Goal: Task Accomplishment & Management: Manage account settings

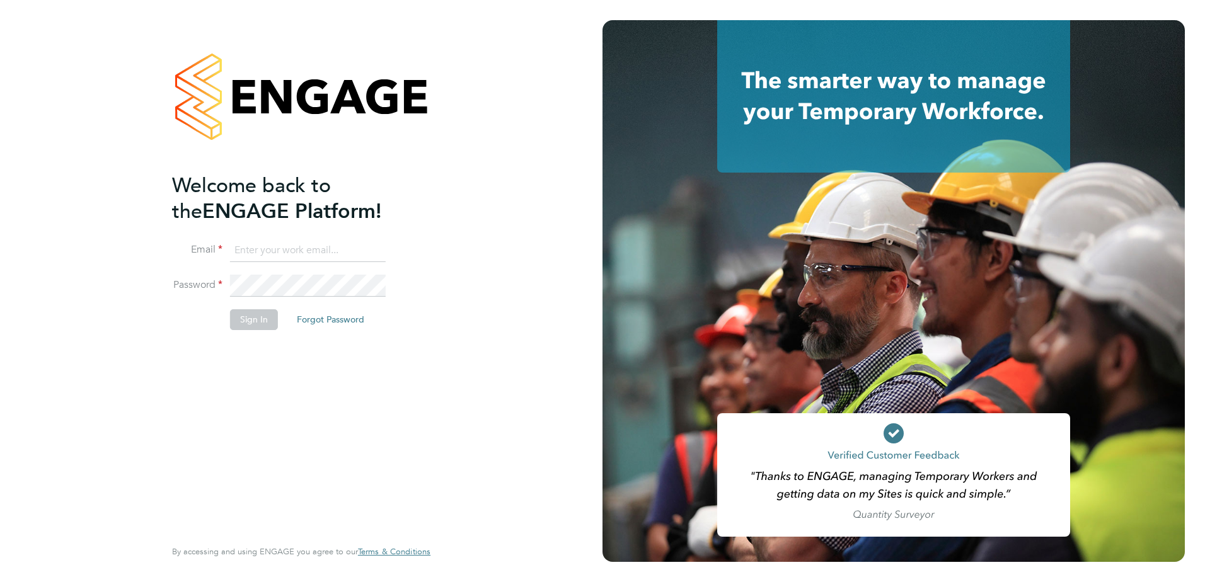
type input "[EMAIL_ADDRESS][DOMAIN_NAME]"
click at [272, 250] on input "[EMAIL_ADDRESS][DOMAIN_NAME]" at bounding box center [308, 250] width 156 height 23
click at [243, 314] on button "Sign In" at bounding box center [254, 319] width 48 height 20
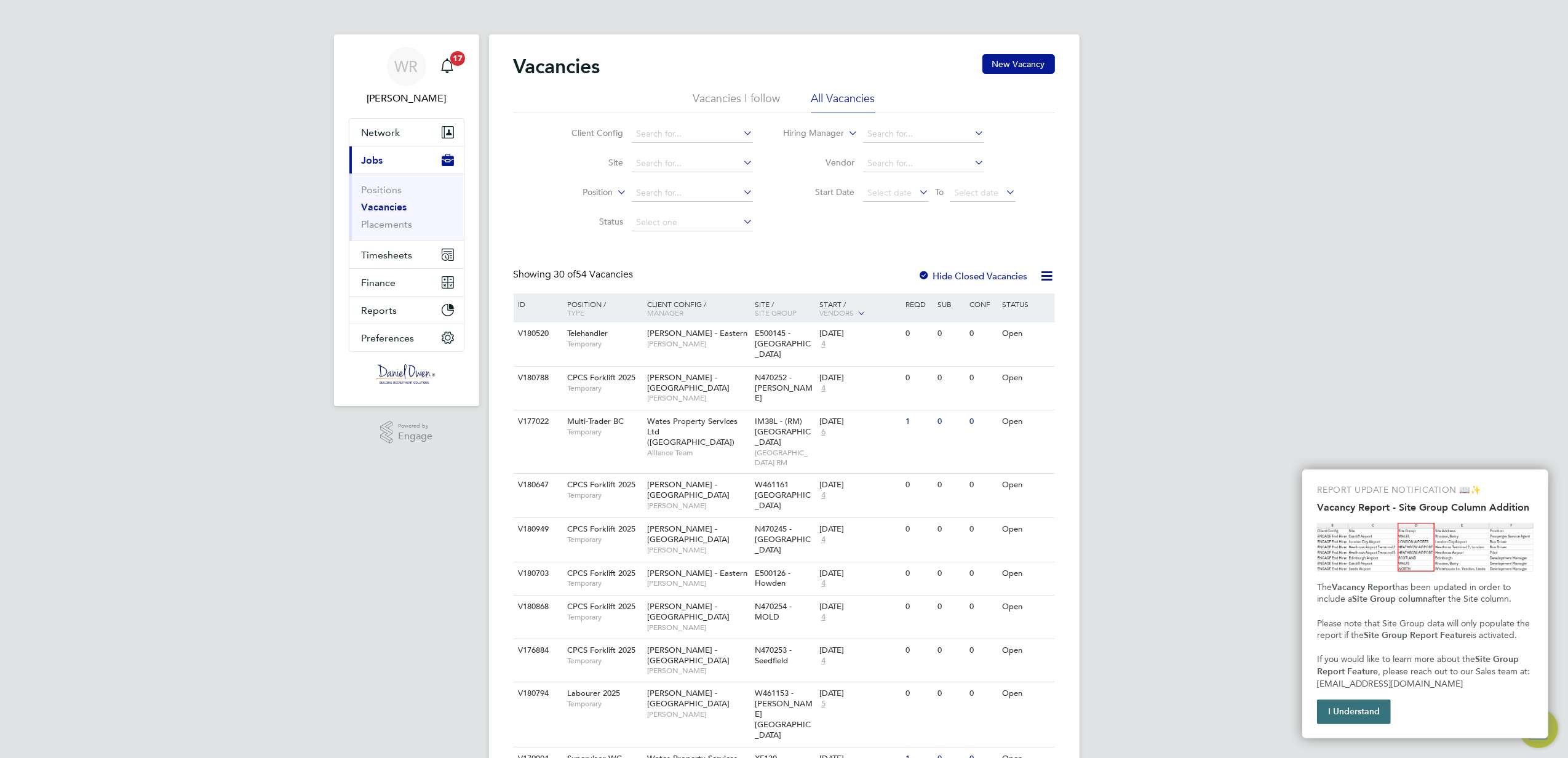
click at [1329, 713] on button "I Understand" at bounding box center [1354, 711] width 74 height 24
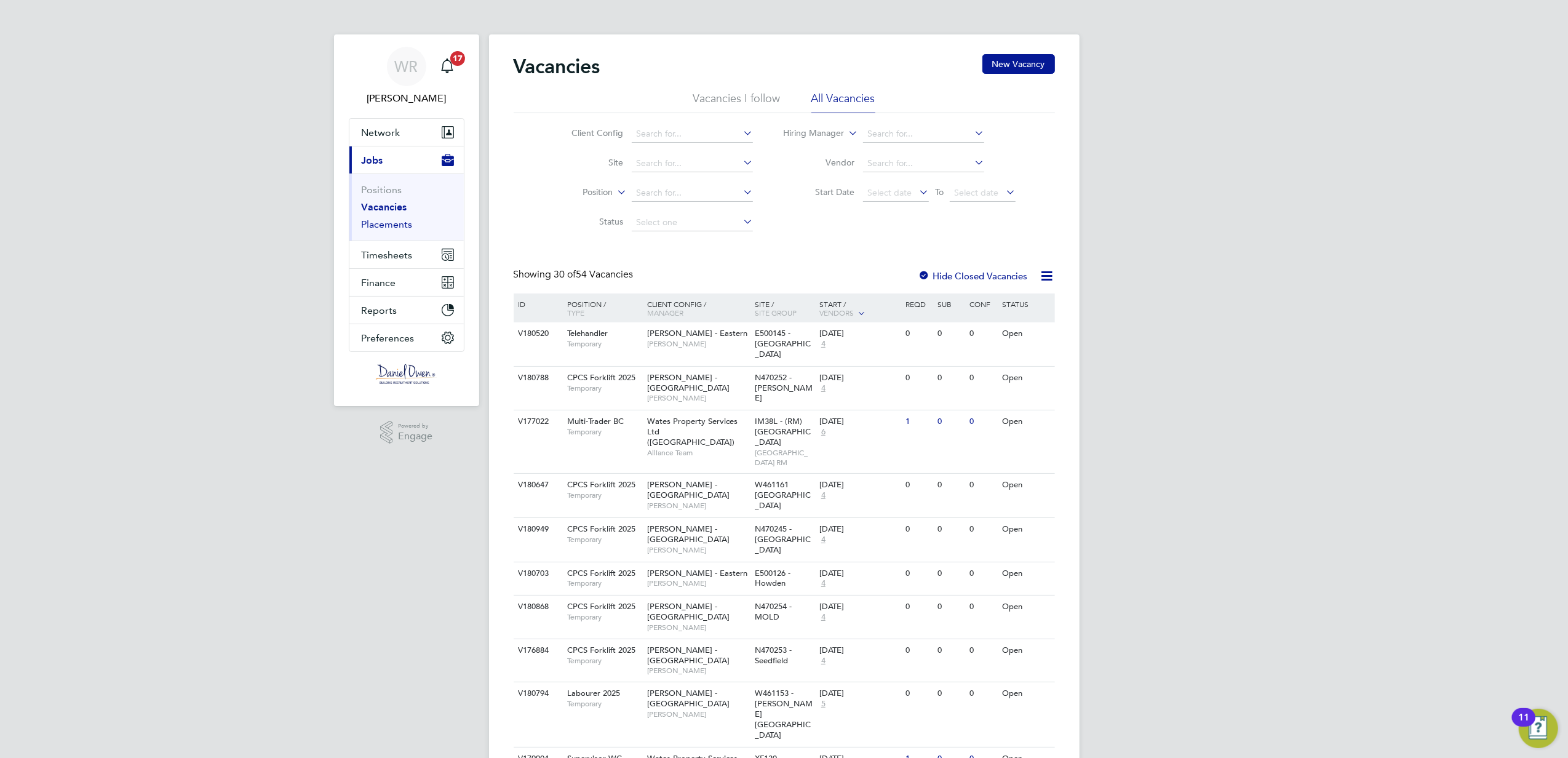
click at [390, 226] on link "Placements" at bounding box center [388, 225] width 51 height 12
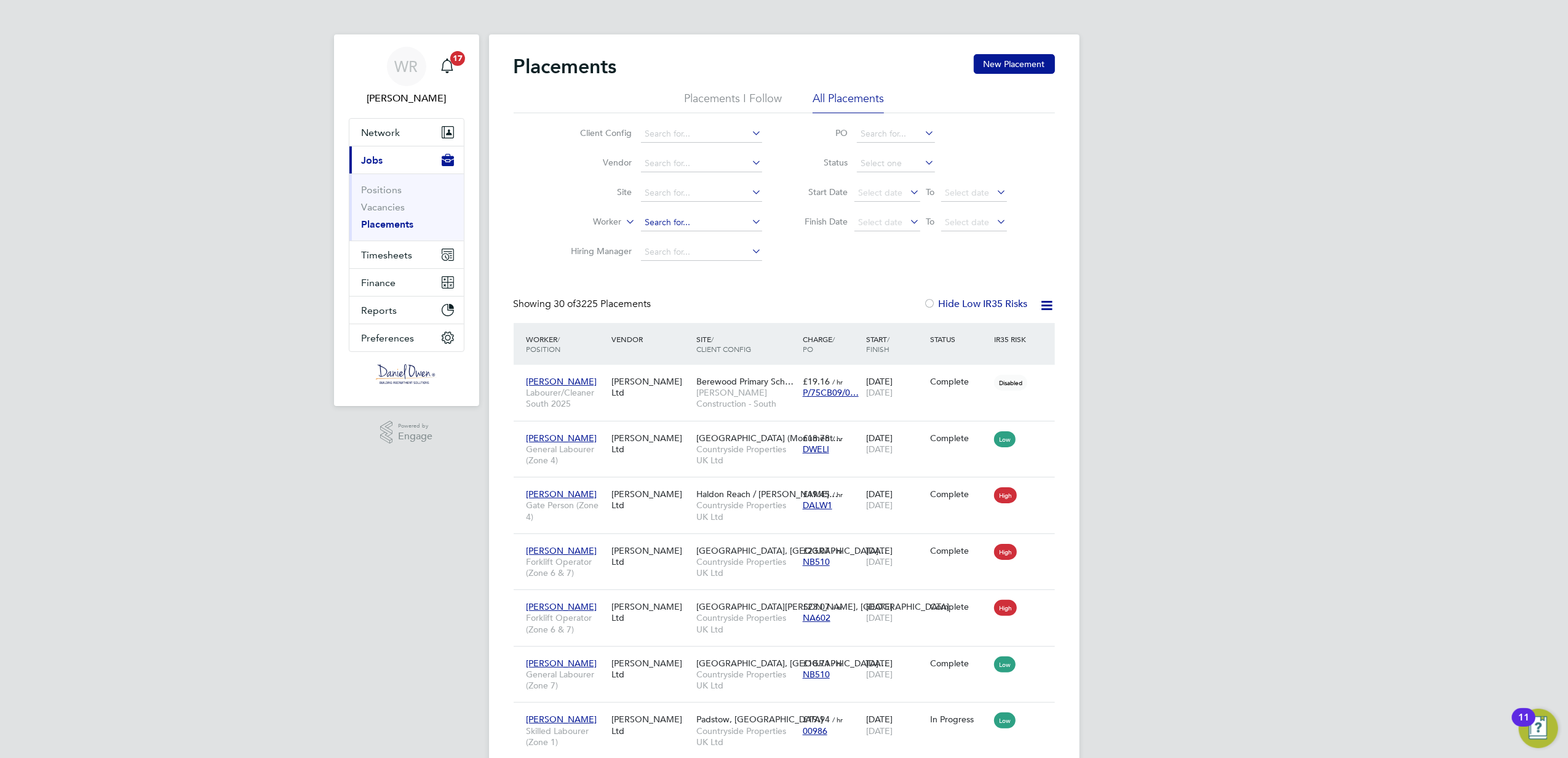
click at [675, 218] on input at bounding box center [702, 223] width 121 height 18
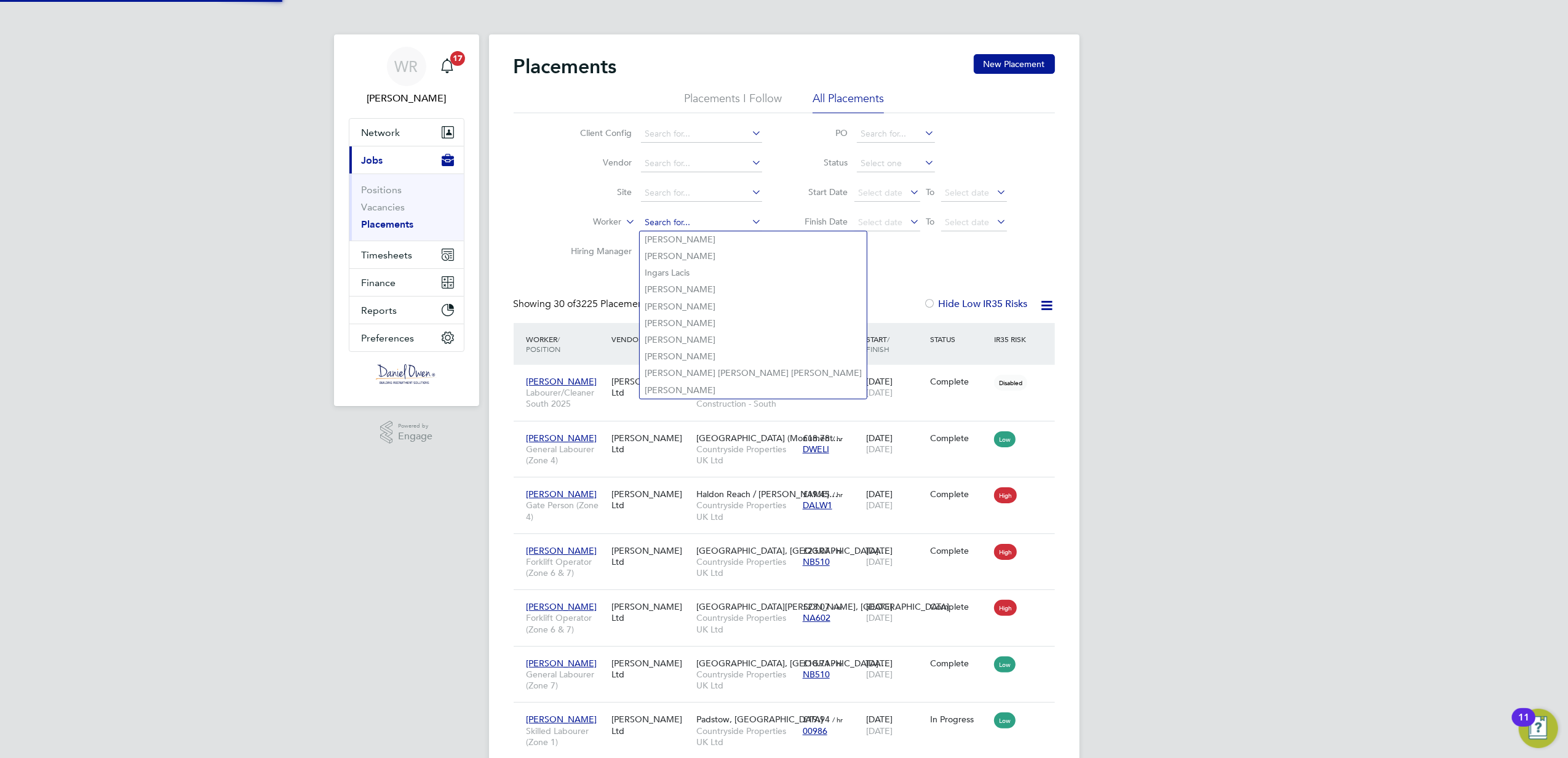
paste input "Anna Kusmierowska"
type input "Anna Kusmierowska"
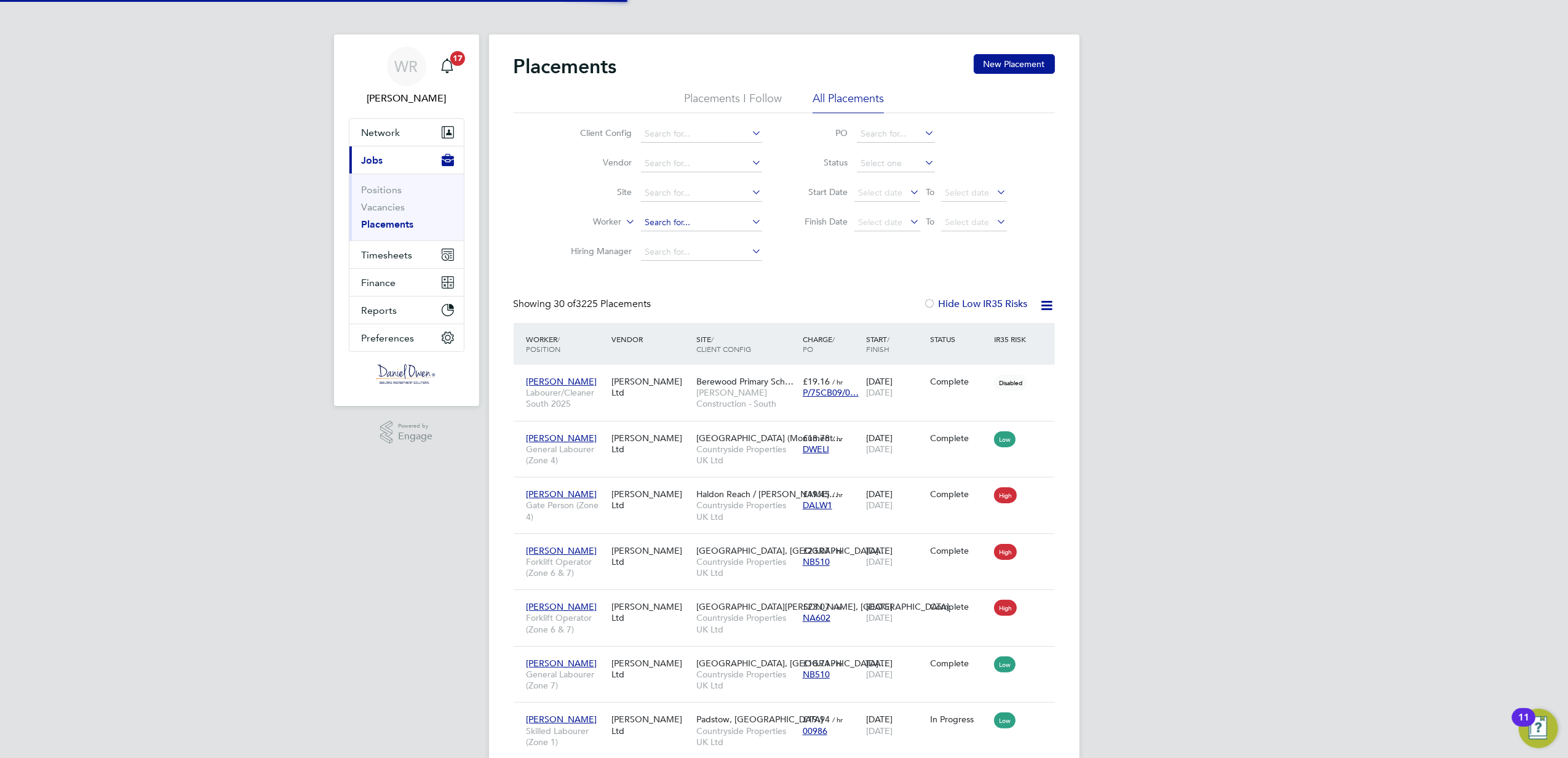
click at [687, 216] on input at bounding box center [702, 223] width 121 height 18
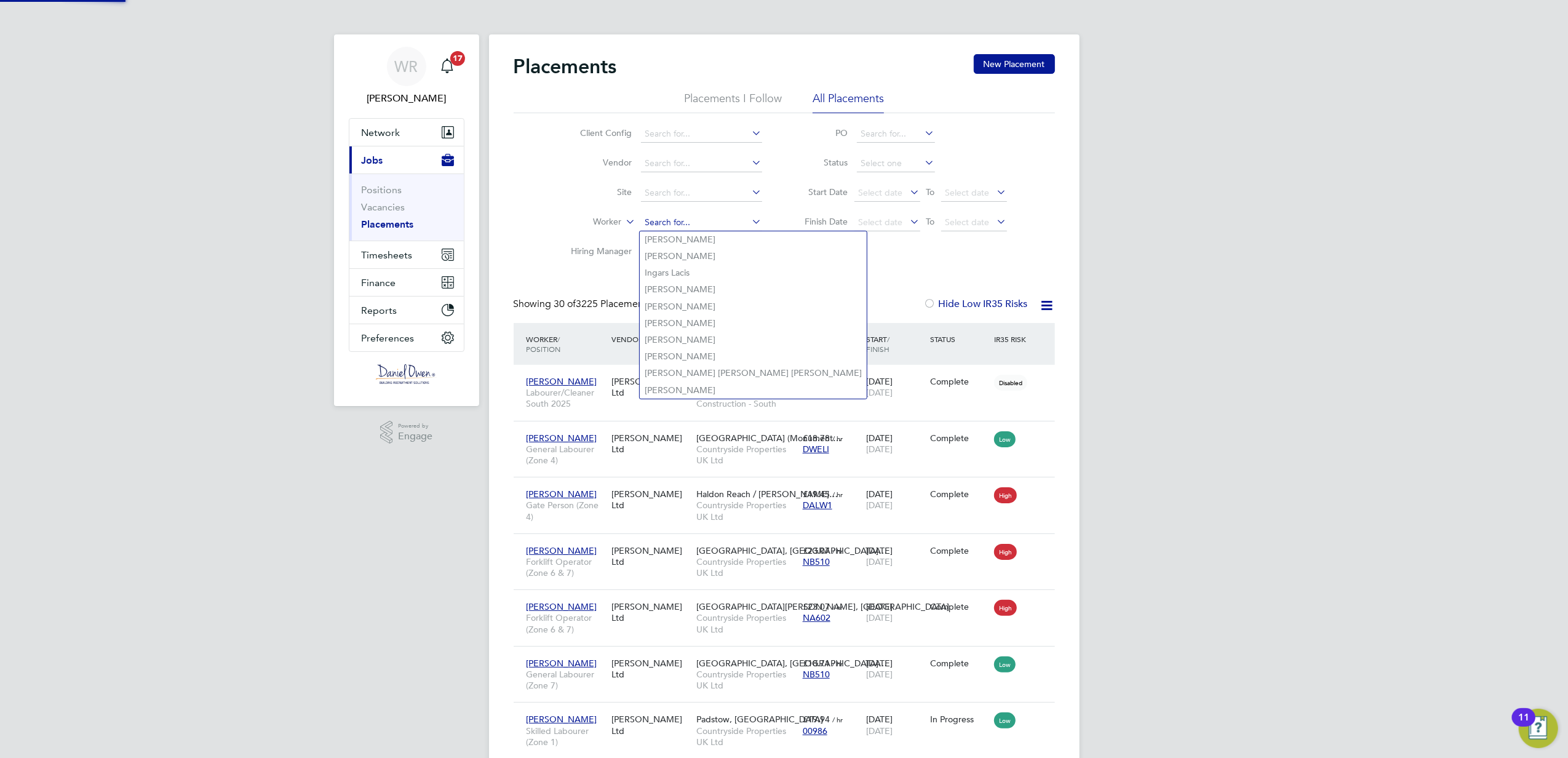
paste input "Anna Kusmierowska"
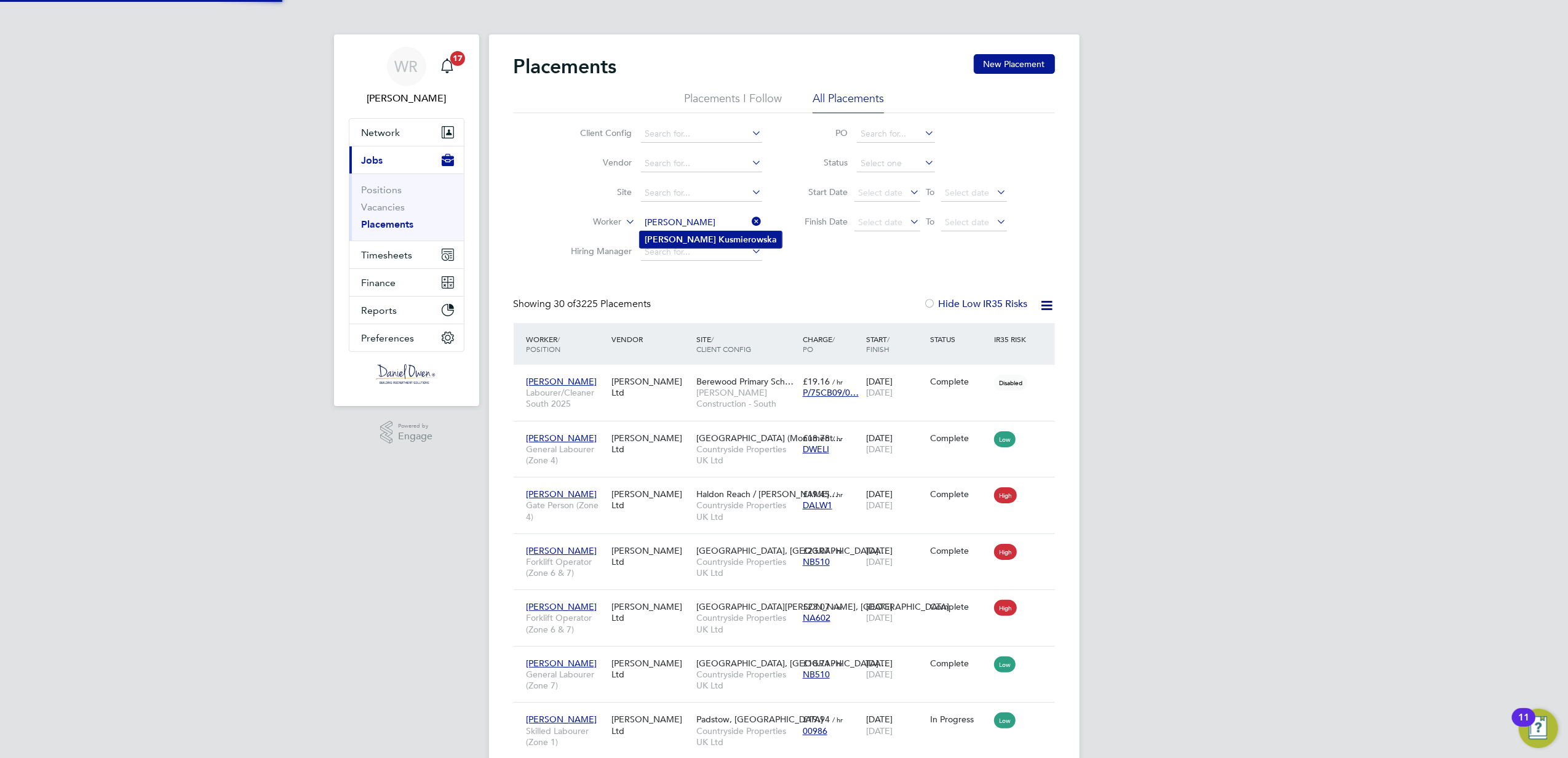
type input "Anna Kusmierowska"
click at [719, 239] on b "Kusmierowska" at bounding box center [748, 239] width 59 height 11
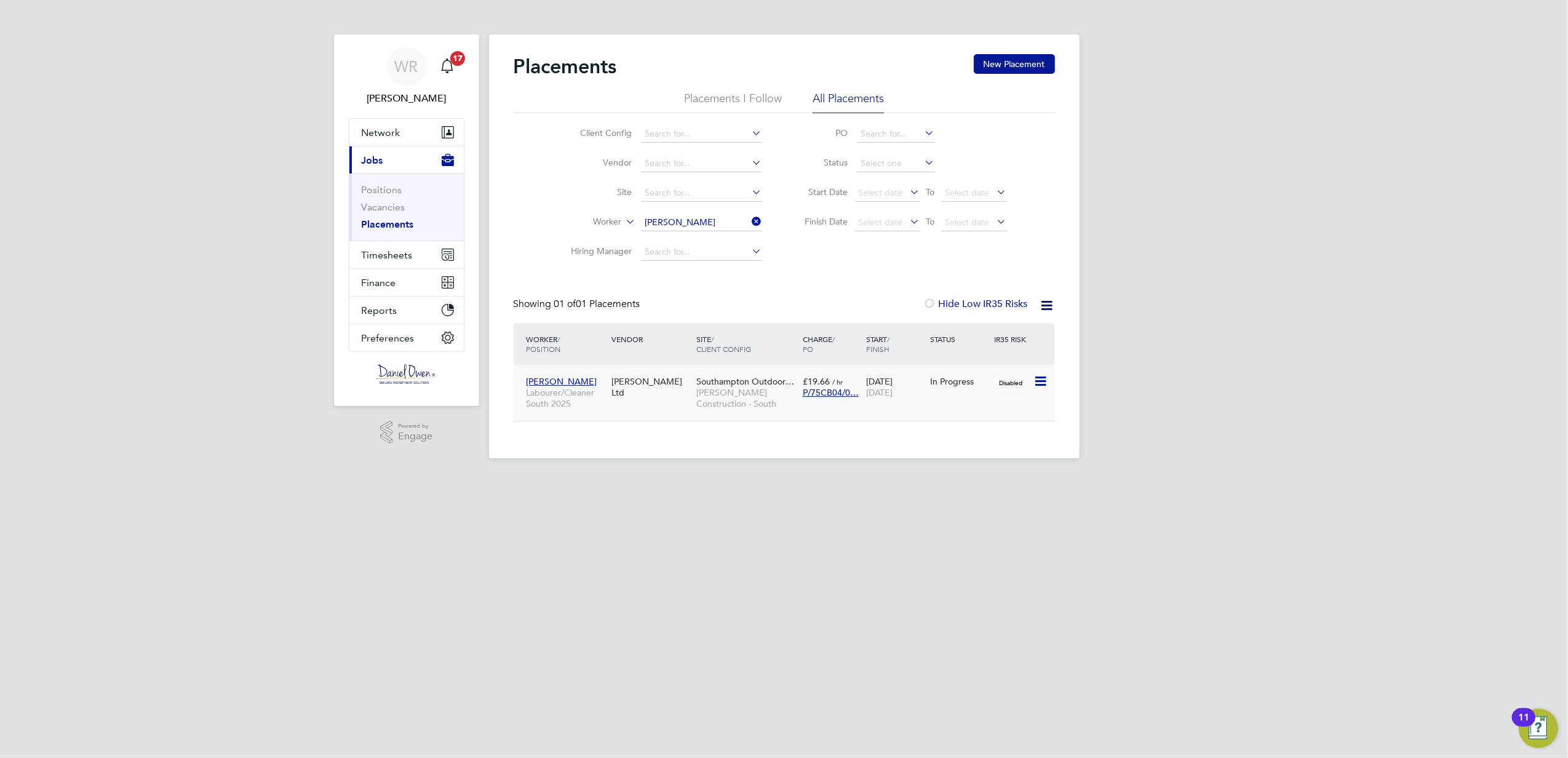
click at [904, 398] on div "11 Aug 2025 23 Jan 2026" at bounding box center [895, 387] width 64 height 34
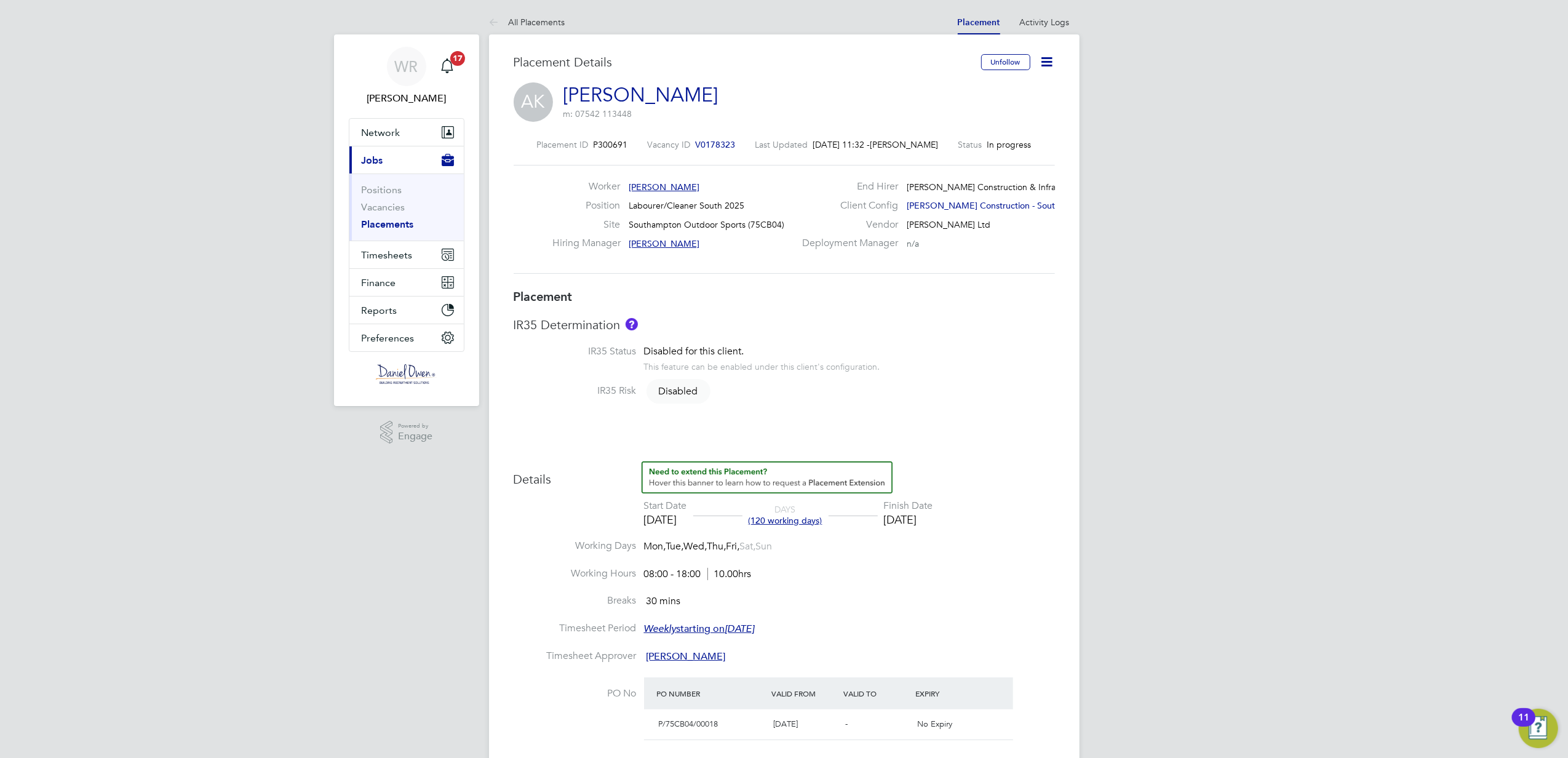
click at [1049, 57] on icon at bounding box center [1048, 62] width 16 height 16
click at [948, 91] on li "Edit Placement e" at bounding box center [989, 91] width 127 height 18
type input "Danny Brennan"
type input "11 Aug 2025"
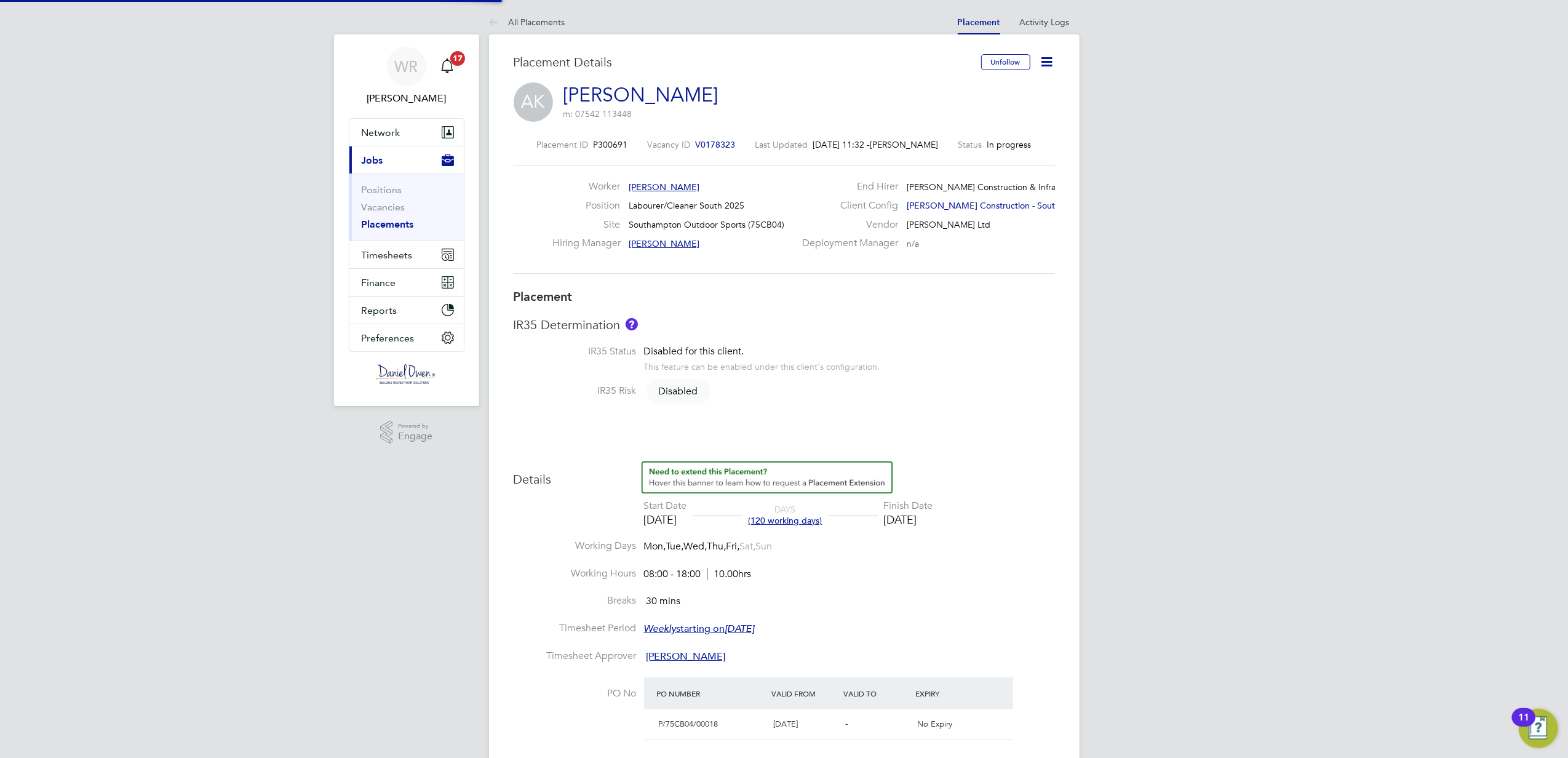
type input "23 Jan 2026"
type input "08:00"
type input "18:00"
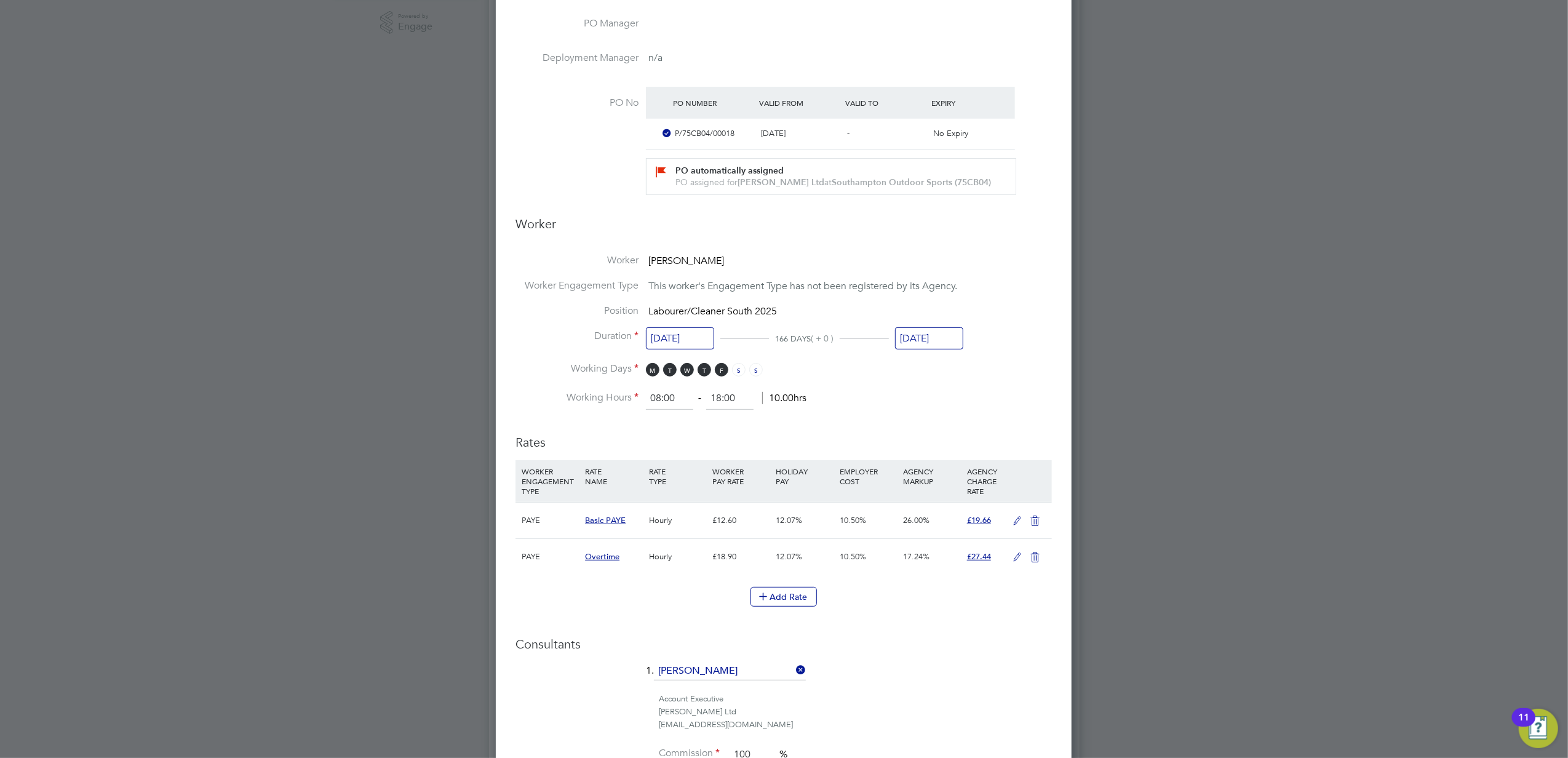
click at [1014, 520] on icon at bounding box center [1017, 522] width 16 height 10
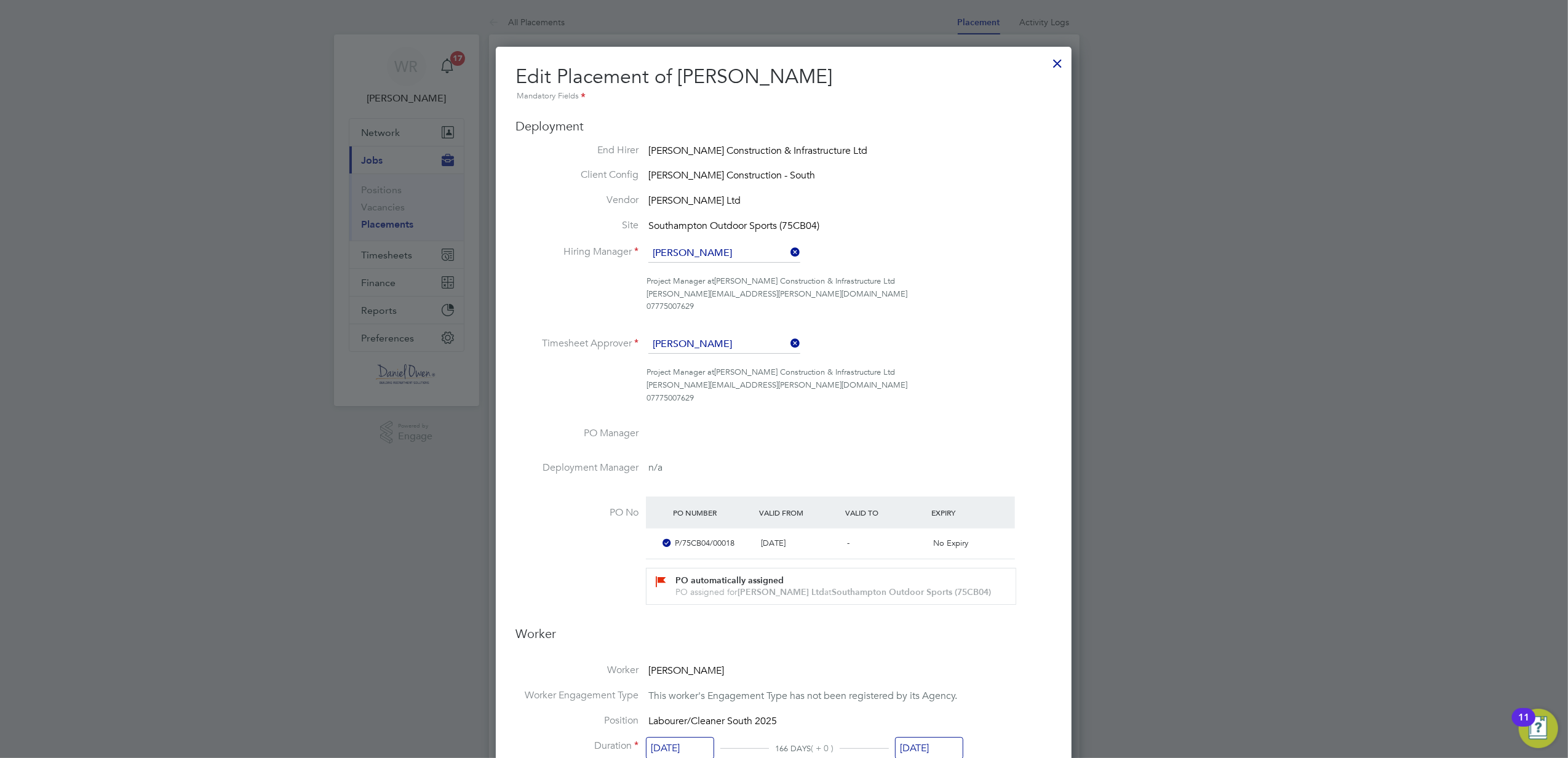
click at [1057, 62] on div at bounding box center [1057, 60] width 22 height 22
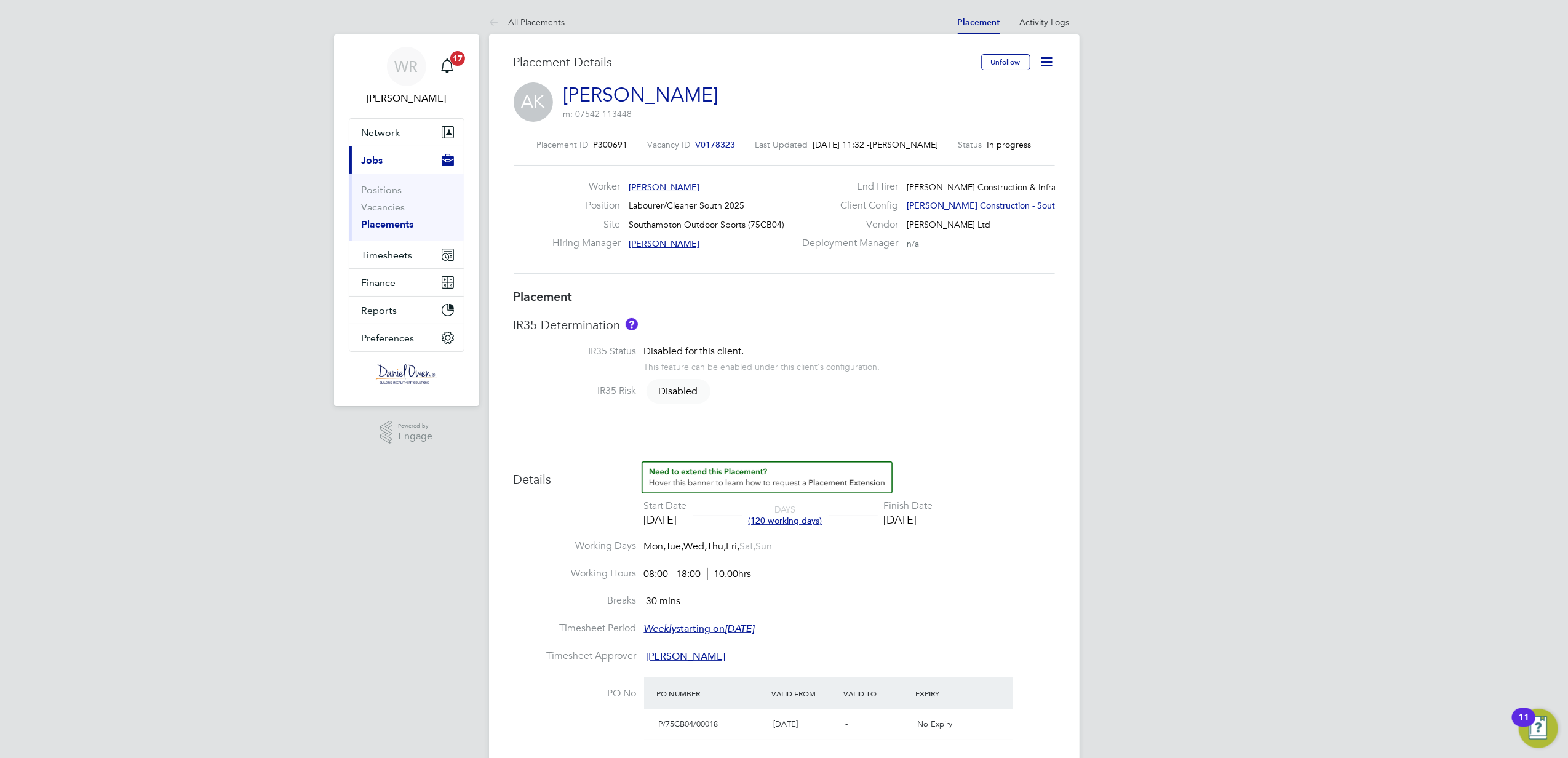
click at [1045, 62] on icon at bounding box center [1048, 62] width 16 height 16
click at [943, 86] on li "Edit Placement e" at bounding box center [989, 91] width 127 height 18
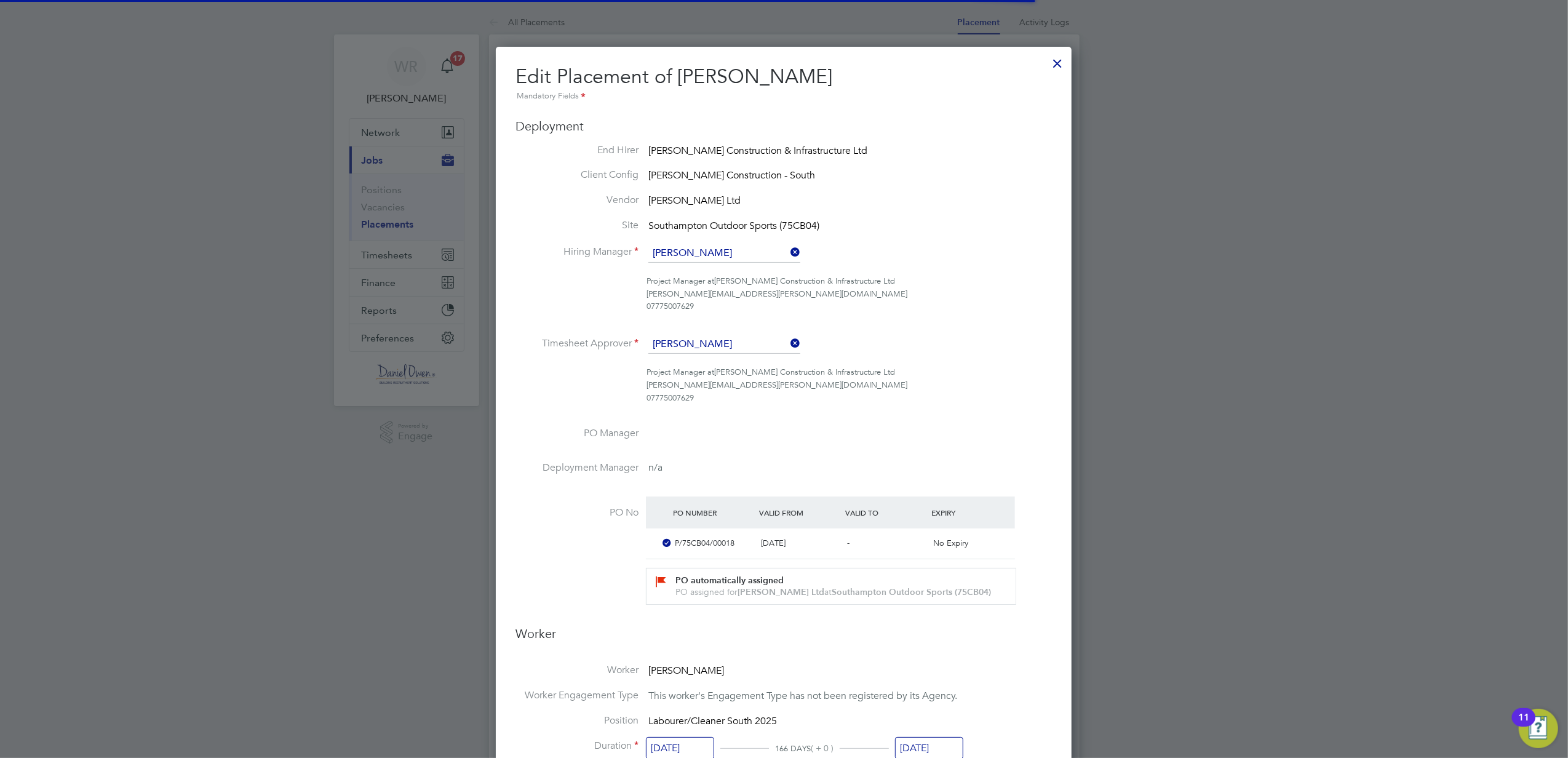
scroll to position [16, 537]
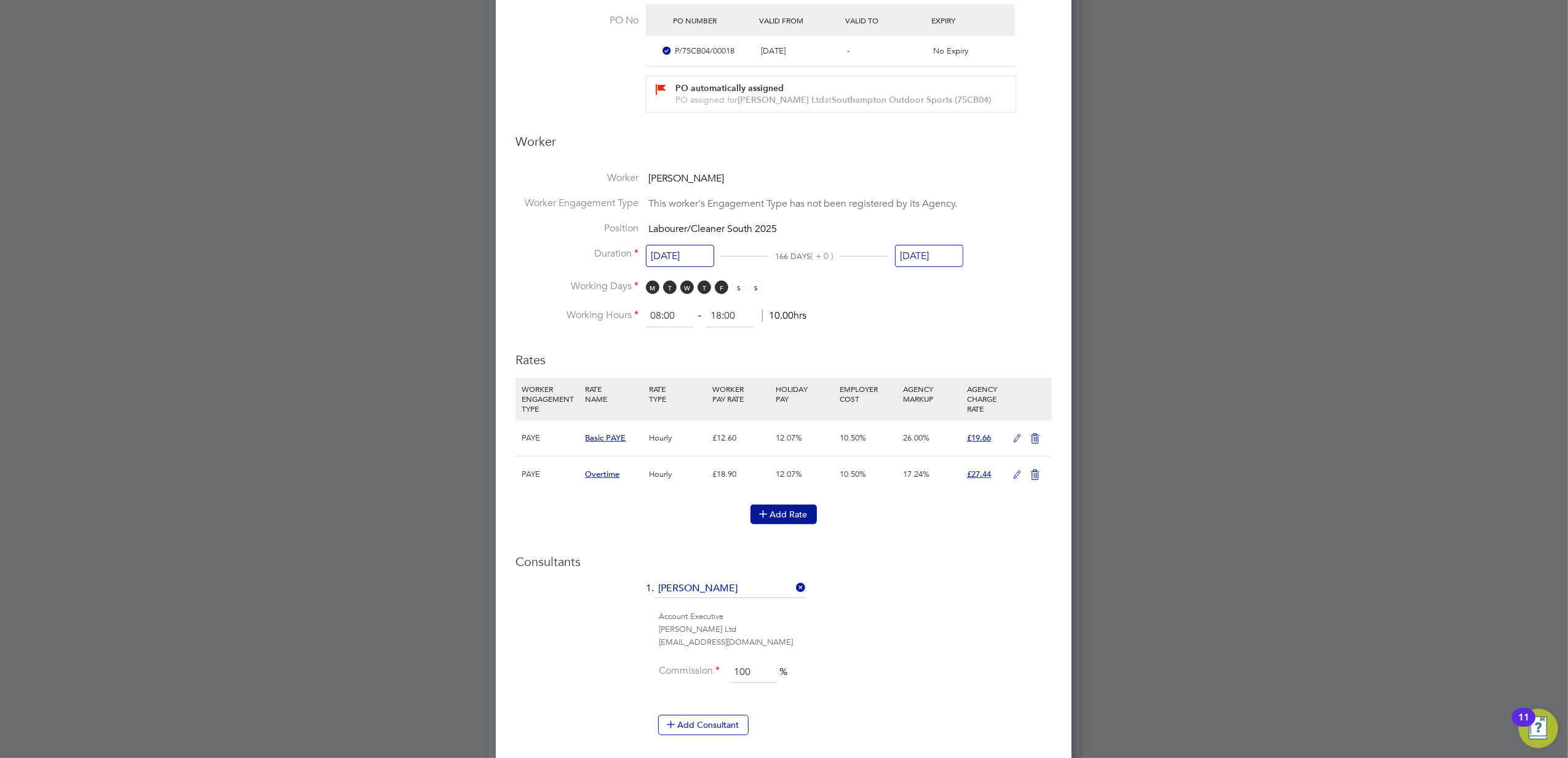
click at [796, 516] on button "Add Rate" at bounding box center [784, 515] width 66 height 20
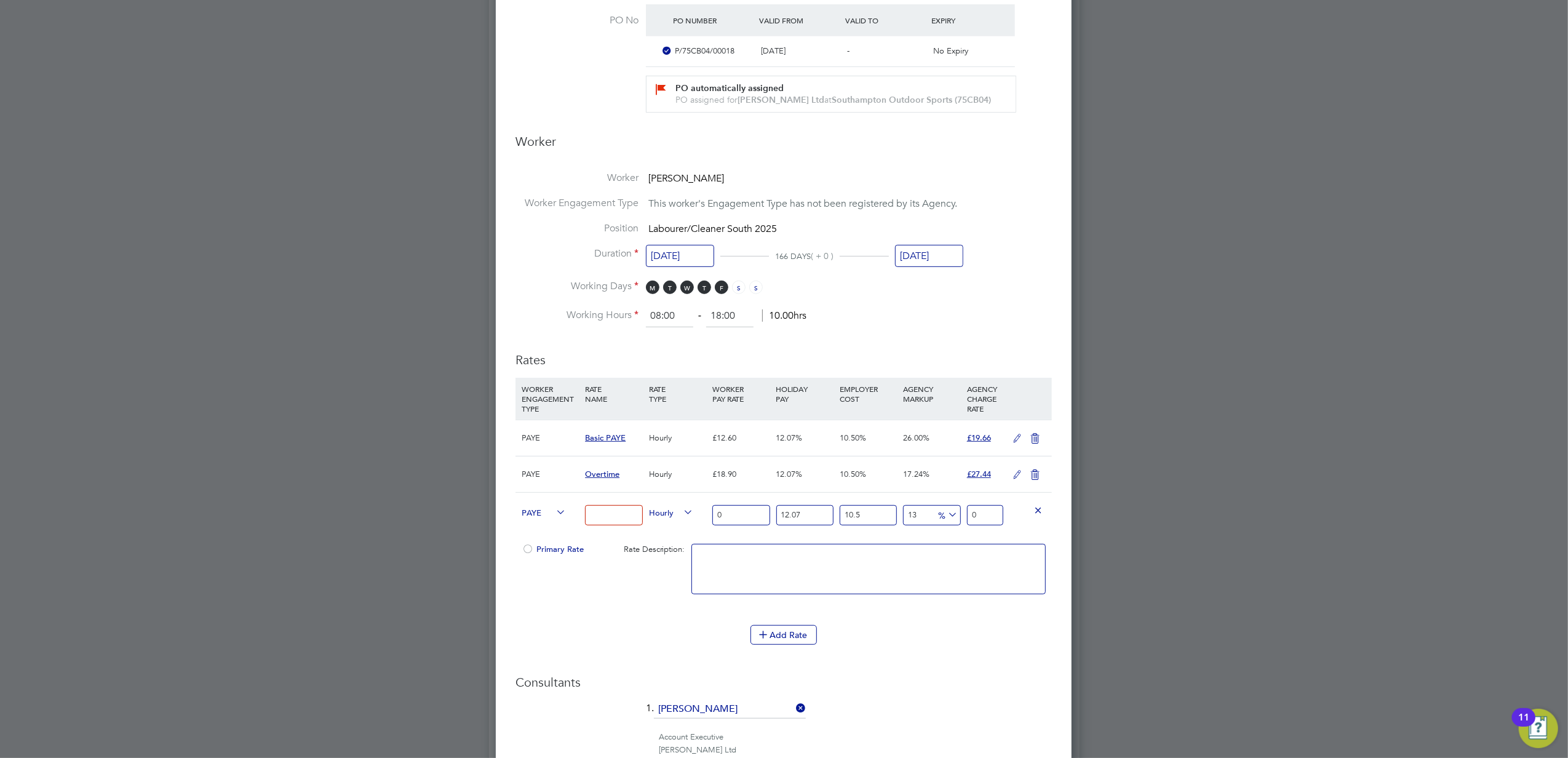
click at [555, 520] on div "PAYE" at bounding box center [550, 514] width 63 height 42
click at [554, 510] on icon at bounding box center [554, 513] width 0 height 18
click at [1037, 507] on icon at bounding box center [1038, 509] width 9 height 9
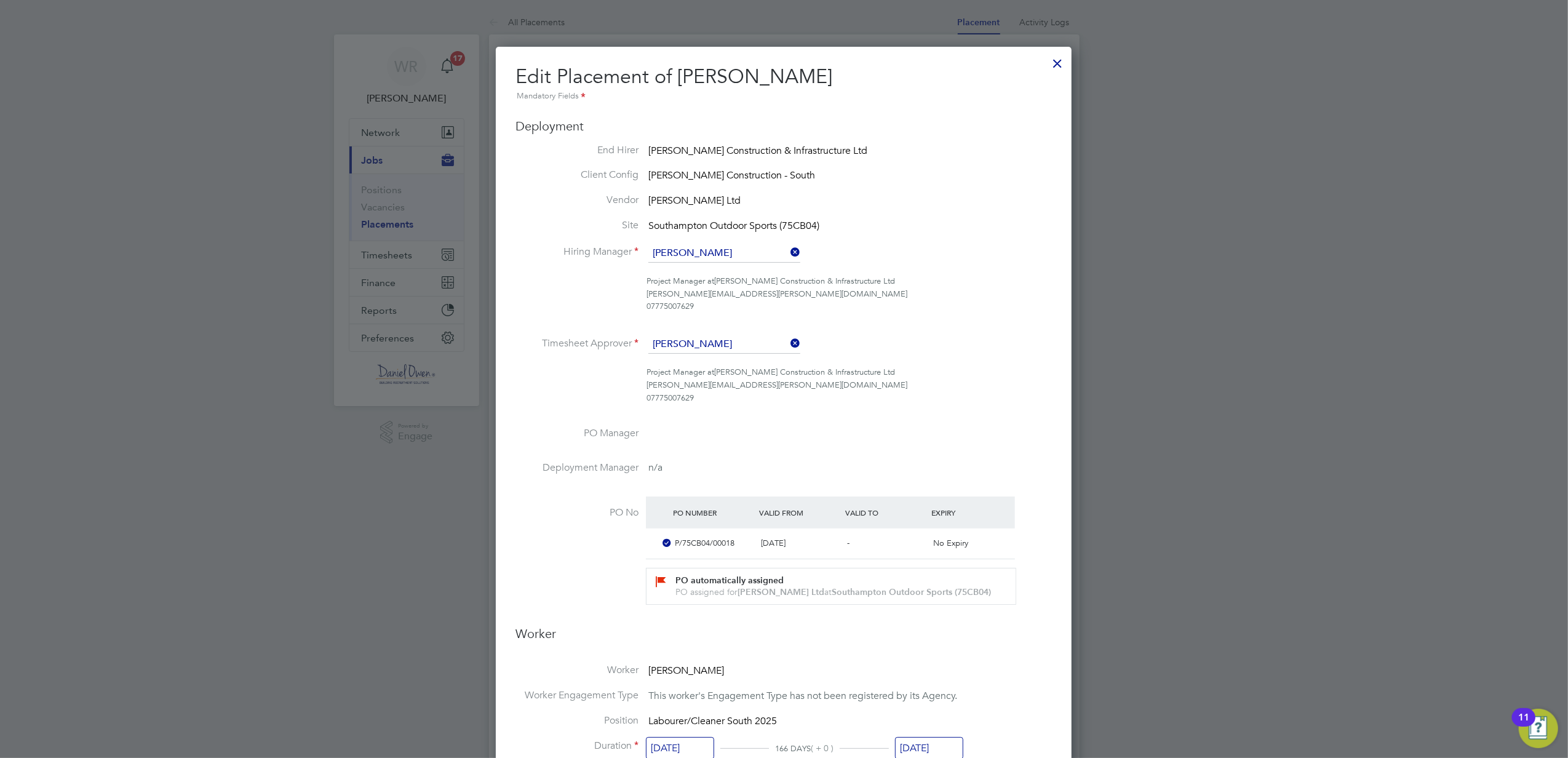
drag, startPoint x: 1053, startPoint y: 63, endPoint x: 1031, endPoint y: 85, distance: 31.1
click at [1053, 63] on div at bounding box center [1057, 60] width 22 height 22
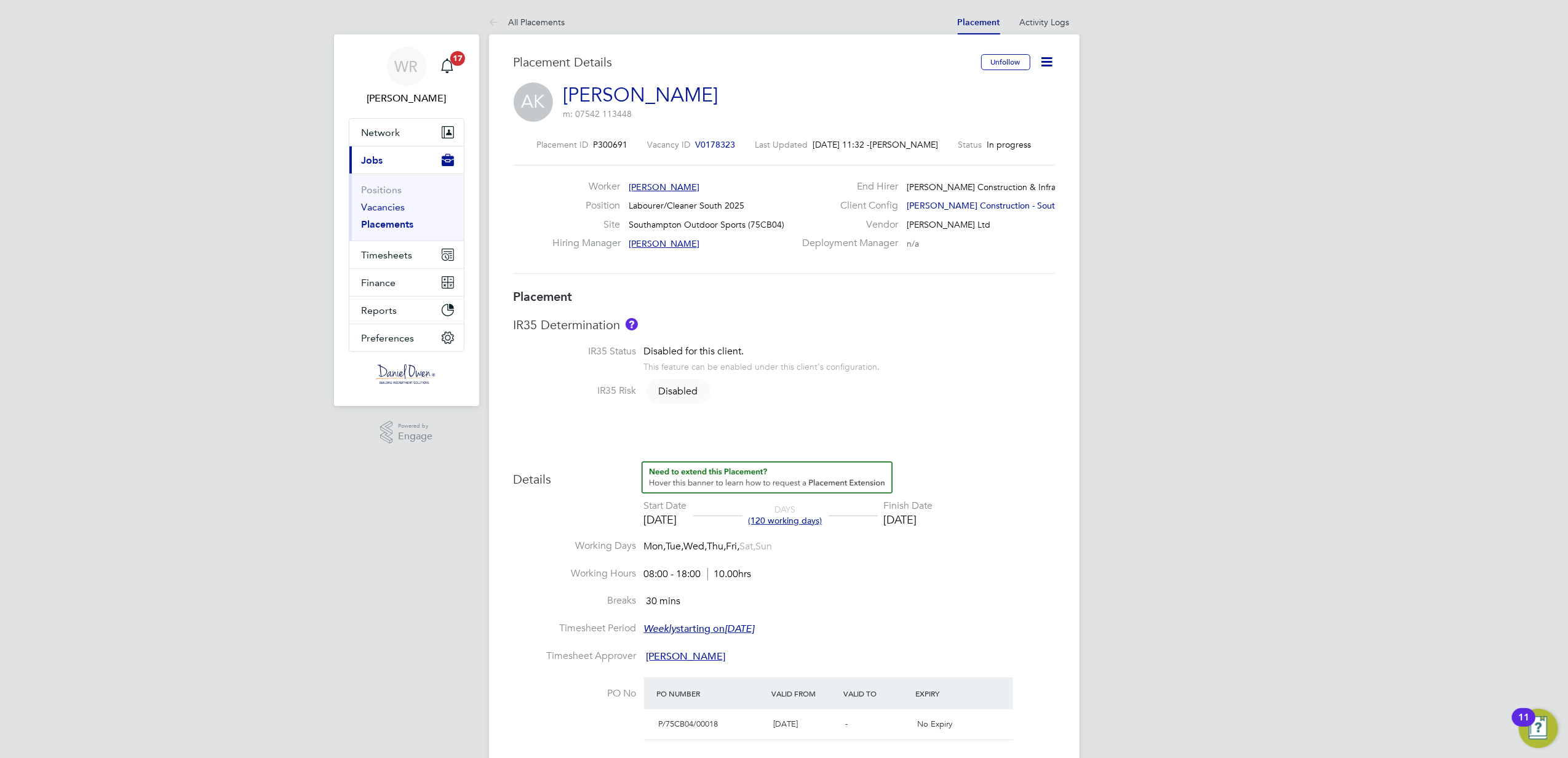
click at [375, 204] on link "Vacancies" at bounding box center [384, 207] width 44 height 12
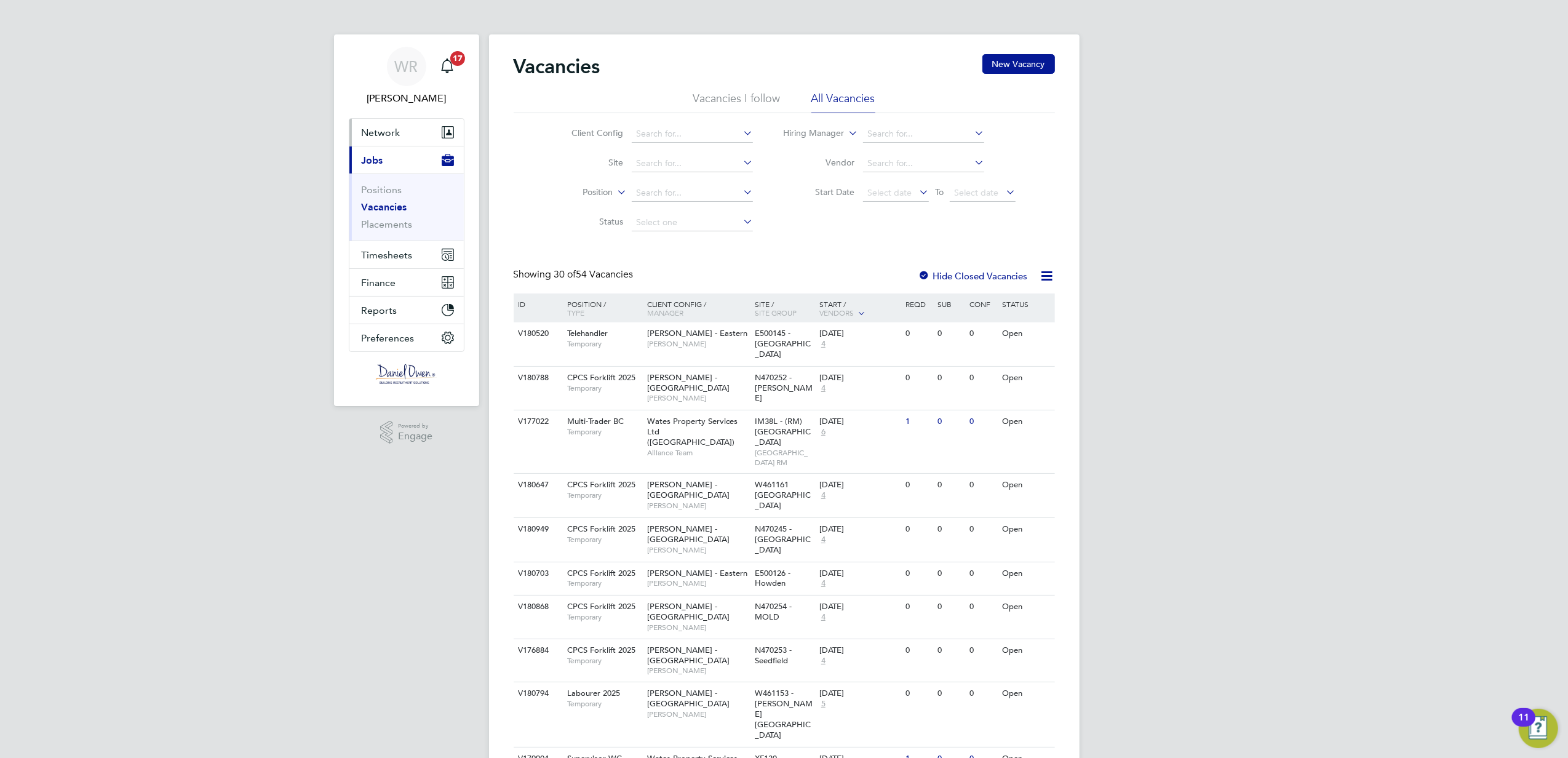
click at [380, 127] on span "Network" at bounding box center [382, 133] width 39 height 12
click at [383, 212] on link "Workers" at bounding box center [381, 214] width 37 height 12
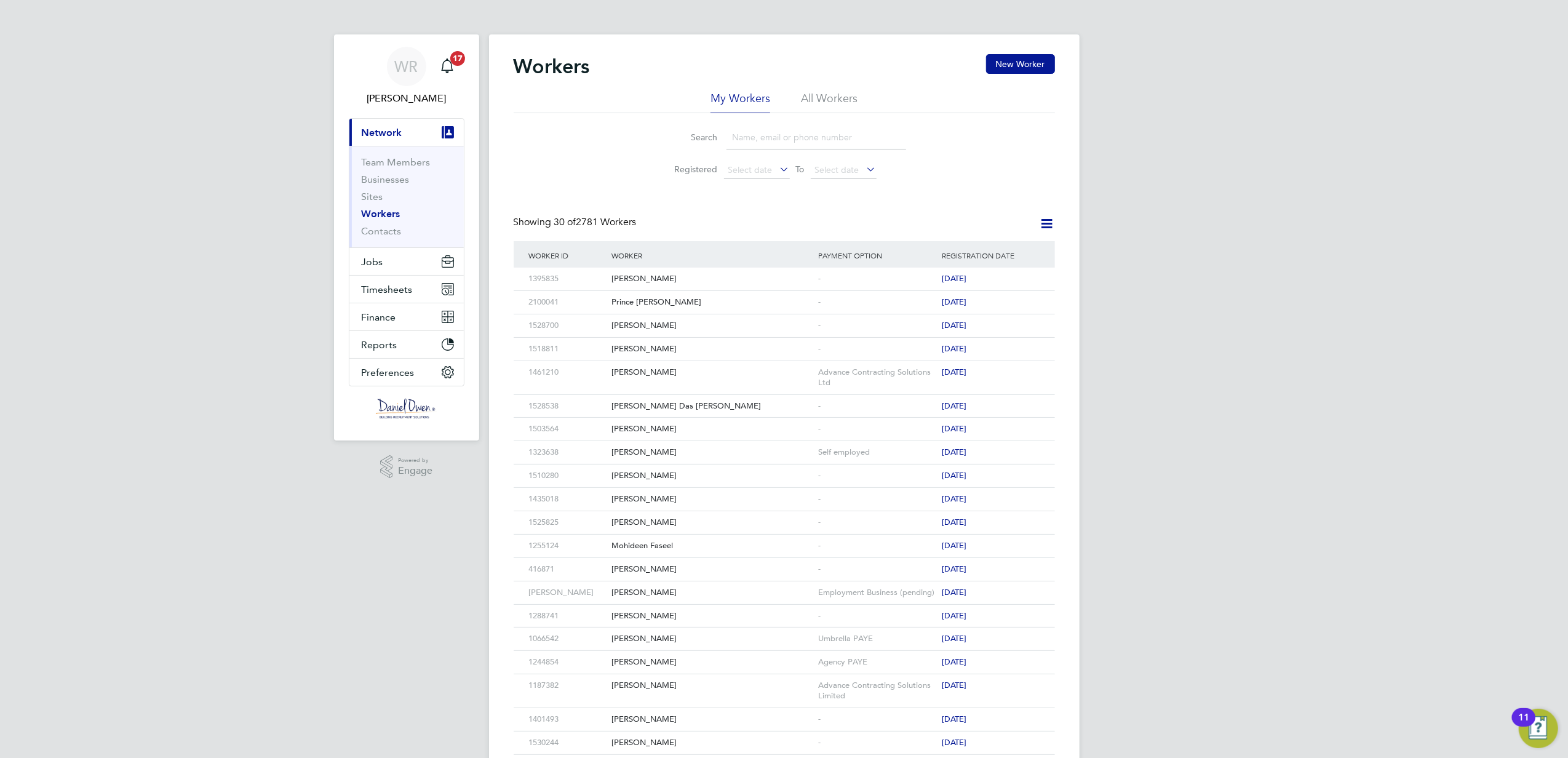
click at [817, 92] on li "All Workers" at bounding box center [829, 102] width 57 height 22
click at [777, 137] on input at bounding box center [816, 138] width 180 height 24
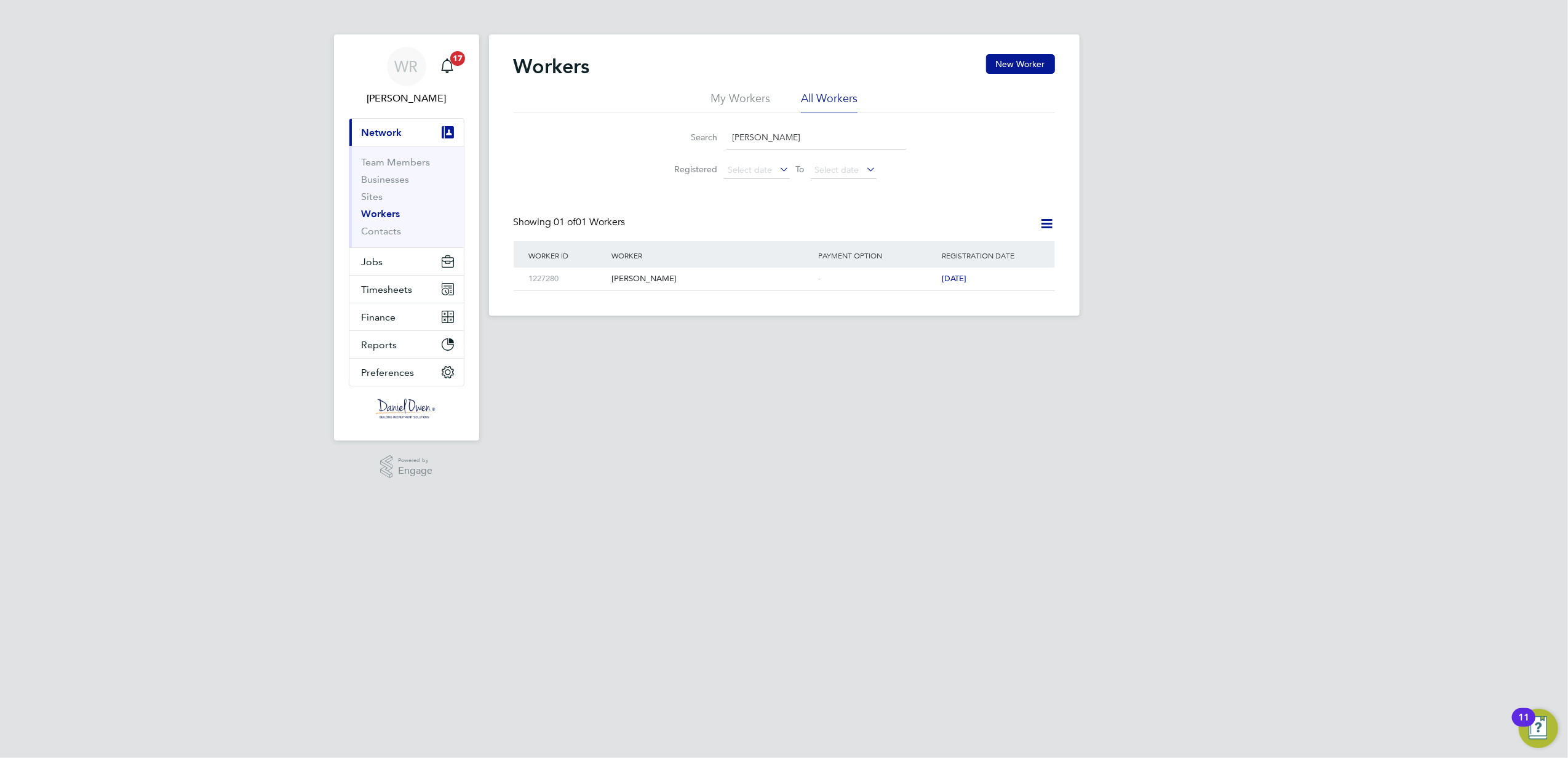
type input "anne"
click at [783, 132] on input "anne" at bounding box center [816, 138] width 180 height 24
type input "anna"
click at [647, 279] on div "Anna Kusmierowska" at bounding box center [712, 278] width 207 height 22
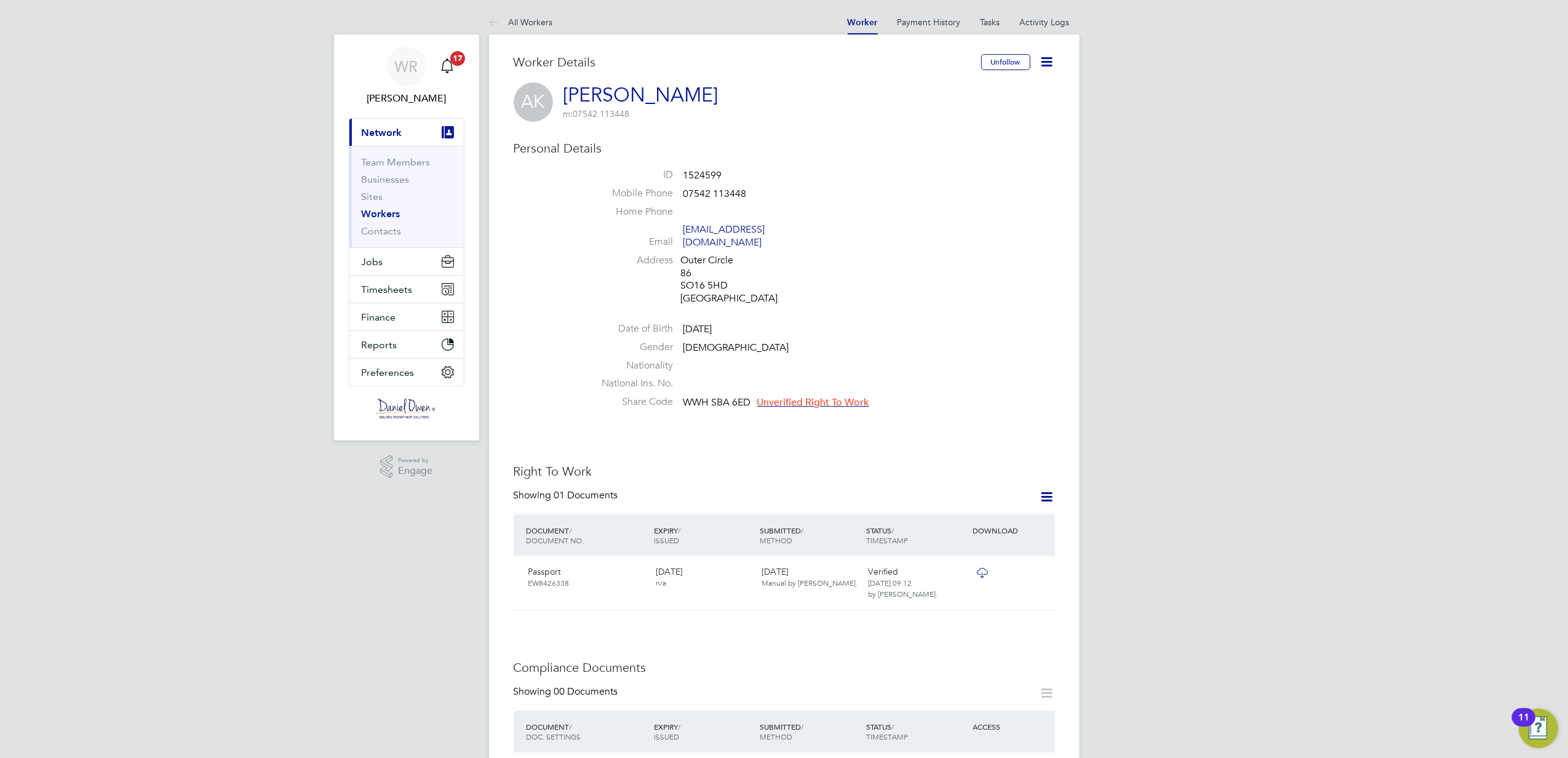
click at [1040, 63] on icon at bounding box center [1048, 62] width 16 height 16
click at [934, 139] on li "Edit Personal Details e" at bounding box center [976, 144] width 154 height 18
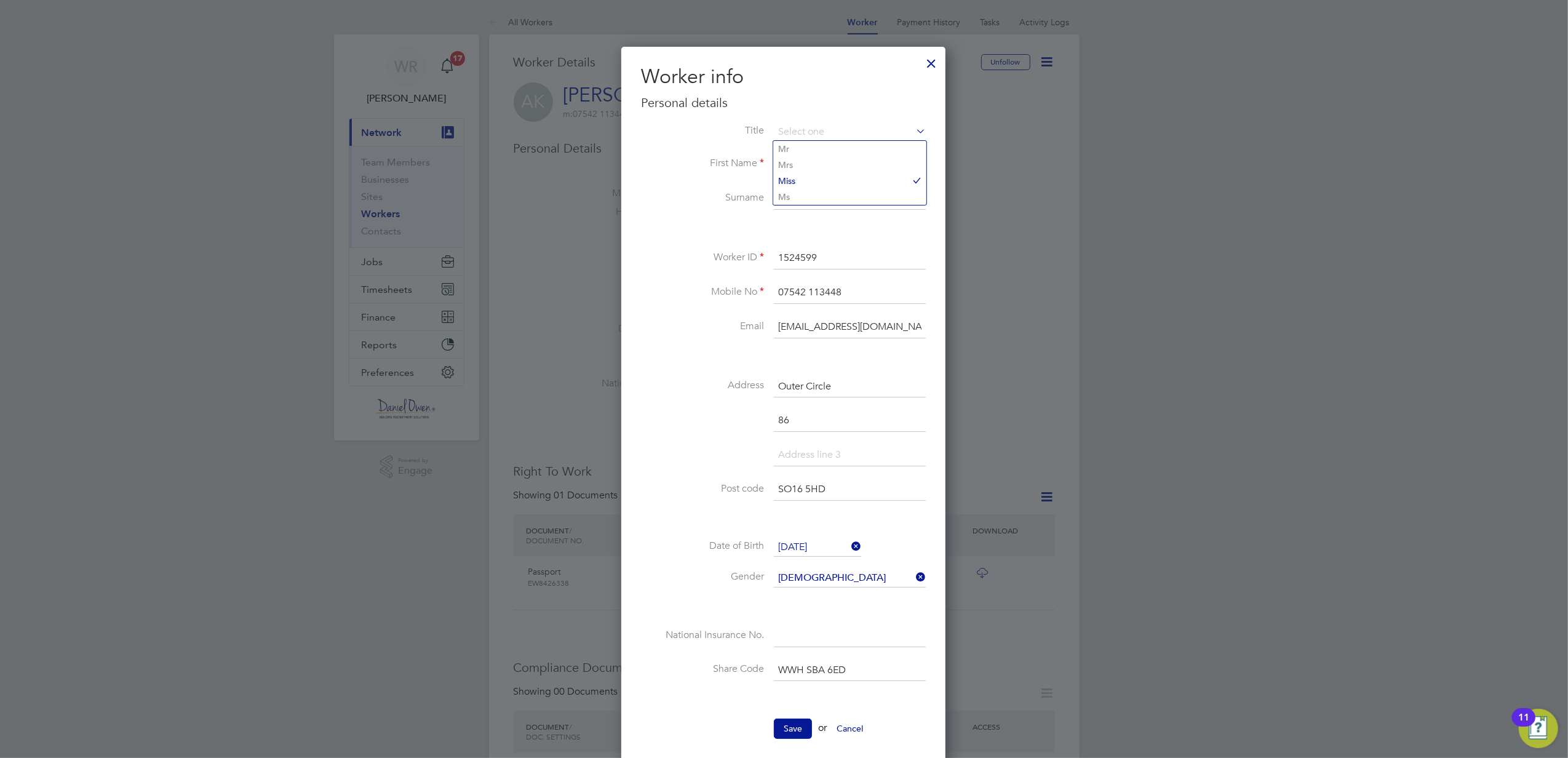
scroll to position [246, 0]
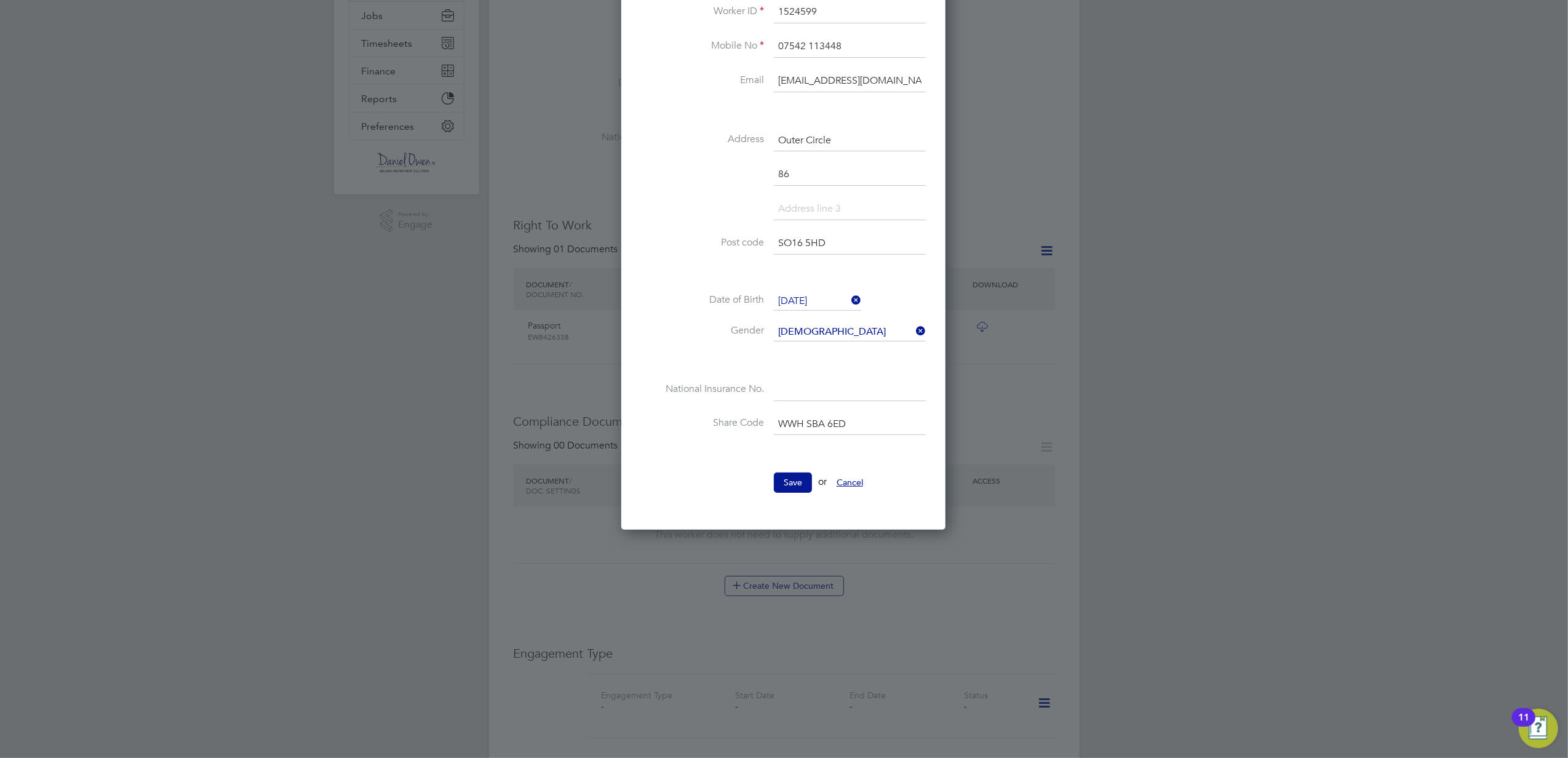
click at [851, 486] on button "Cancel" at bounding box center [849, 483] width 46 height 20
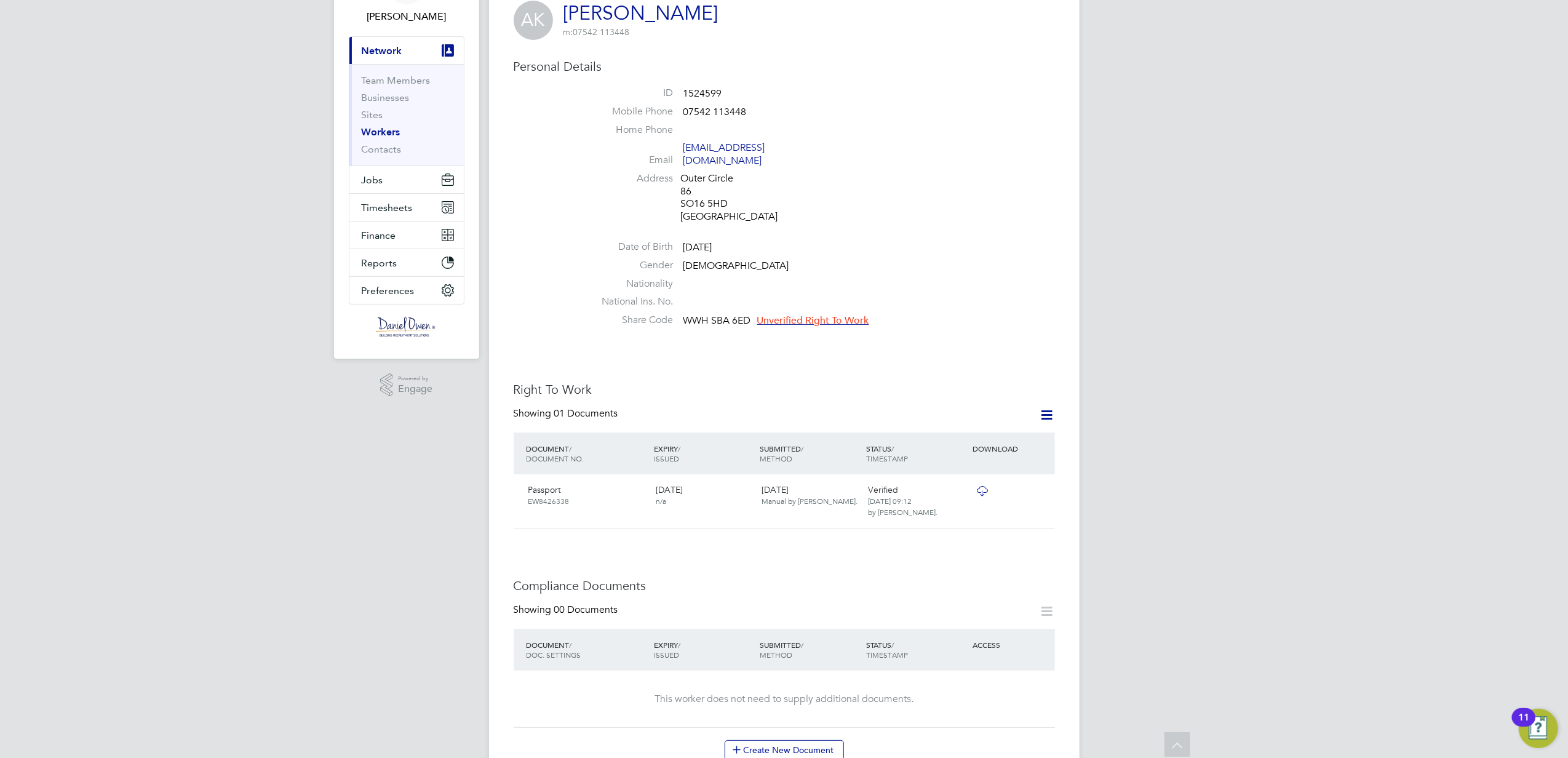
scroll to position [410, 0]
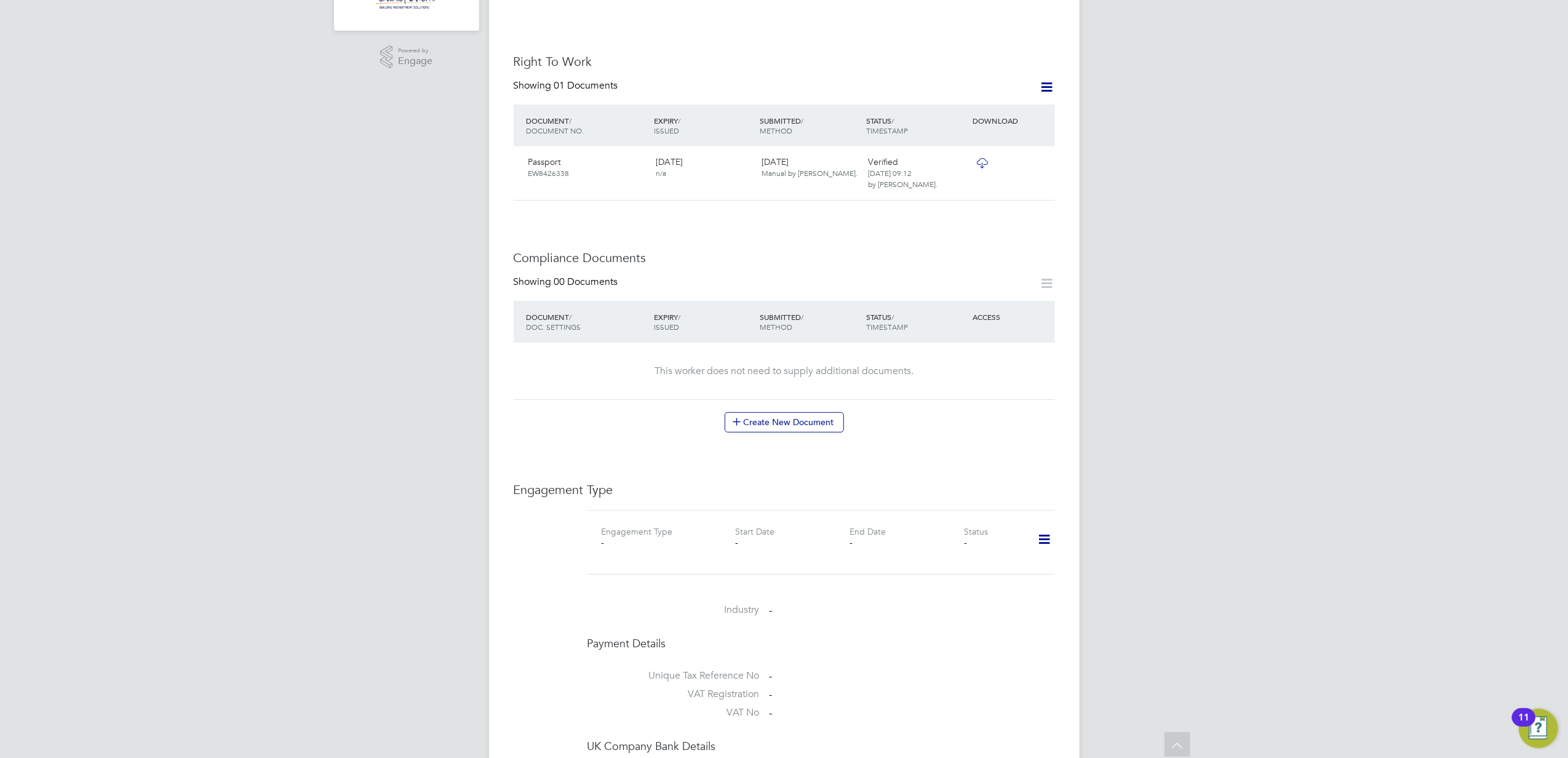
click at [1037, 530] on icon at bounding box center [1045, 539] width 21 height 28
click at [973, 580] on li "Add Engagement Type" at bounding box center [980, 582] width 140 height 18
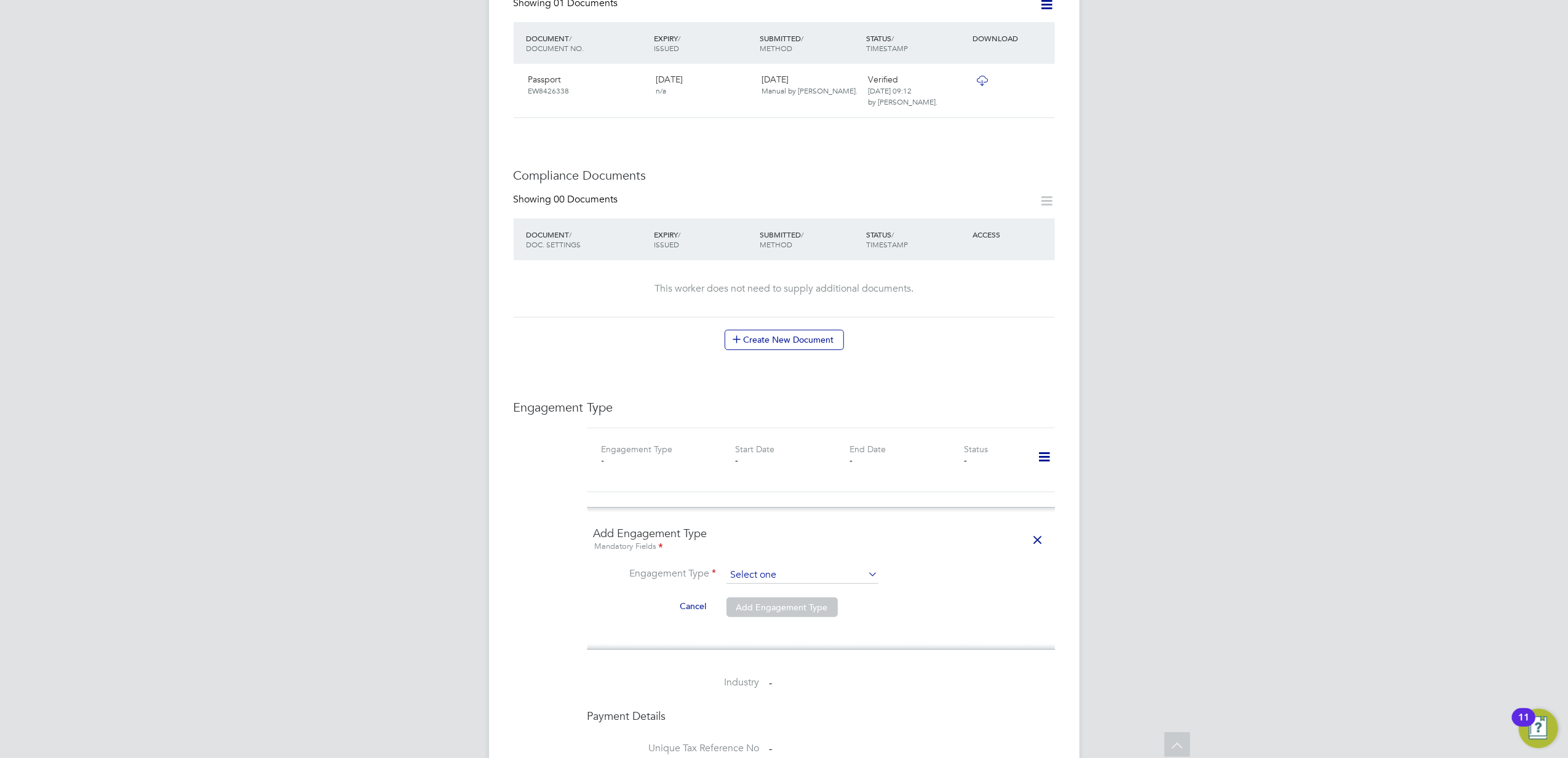
click at [777, 569] on input at bounding box center [803, 575] width 152 height 18
click at [781, 567] on input at bounding box center [803, 575] width 152 height 18
click at [784, 600] on li "PAYE Direct" at bounding box center [803, 601] width 153 height 18
type input "PAYE Direct"
click at [763, 597] on input at bounding box center [803, 606] width 152 height 18
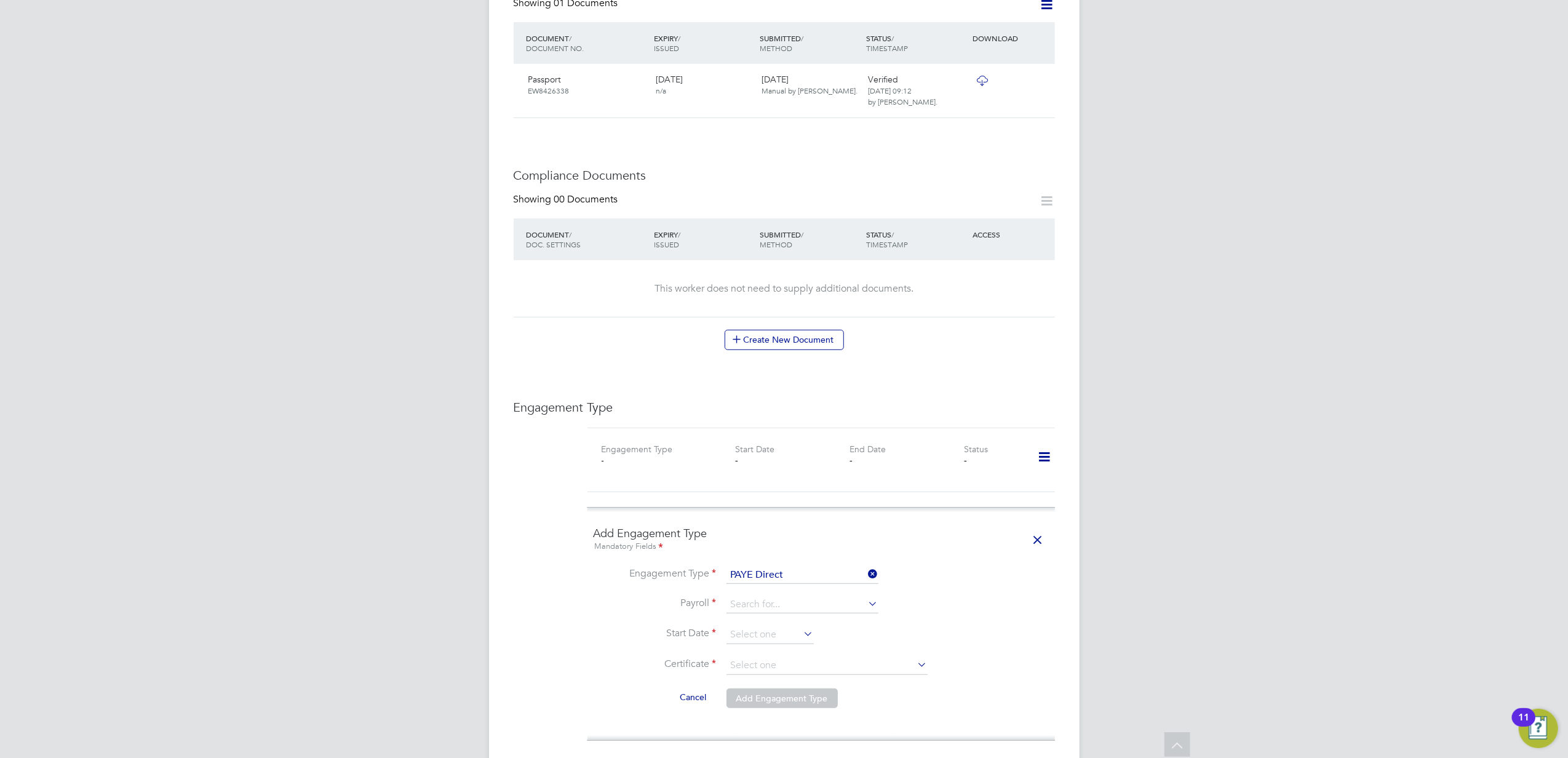
click at [770, 615] on li "Agency PAYE" at bounding box center [803, 612] width 153 height 18
type input "Agency PAYE"
click at [758, 626] on input at bounding box center [769, 635] width 87 height 19
click at [747, 510] on span "11" at bounding box center [747, 506] width 23 height 23
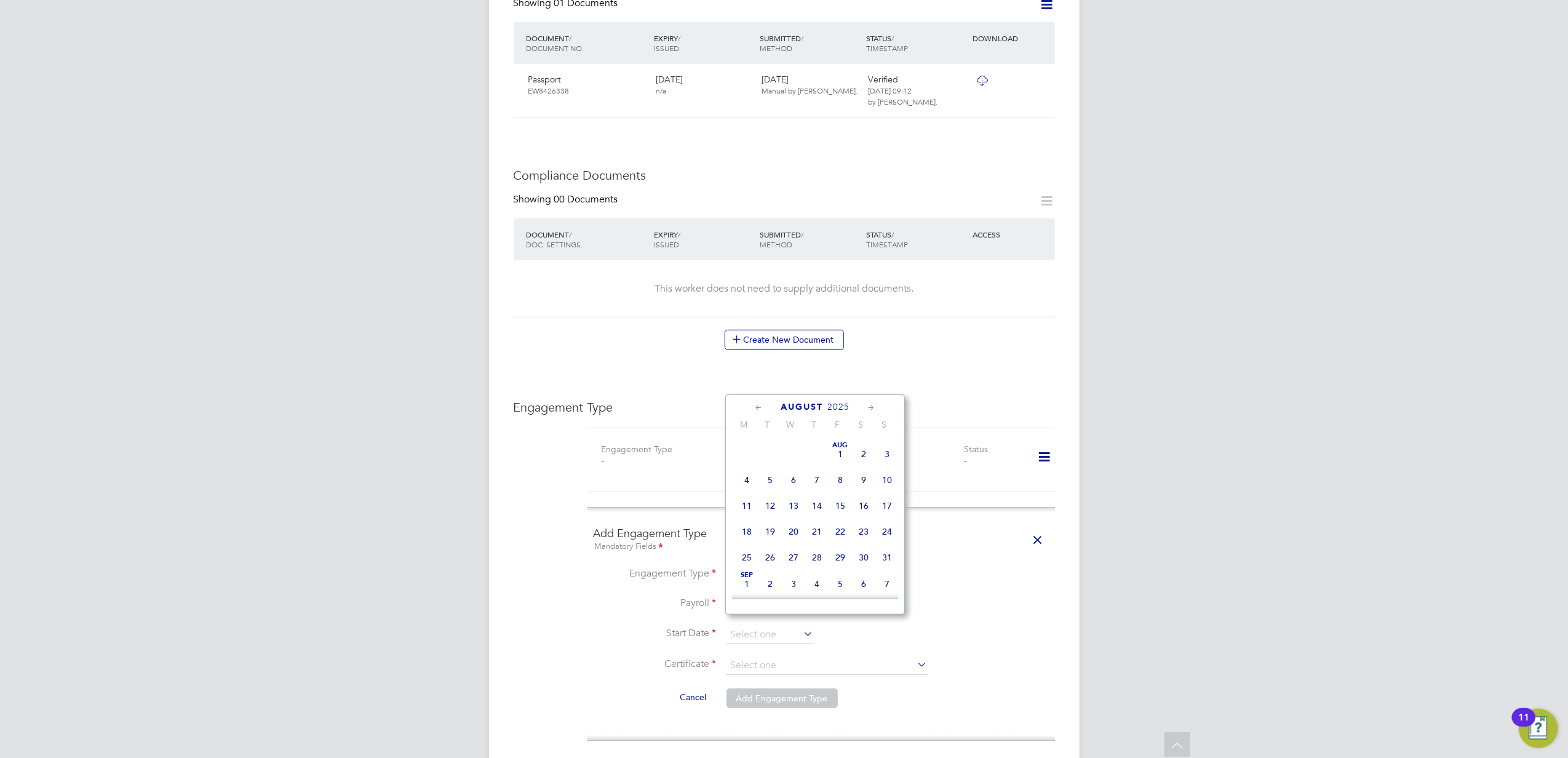
type input "11 Aug 2025"
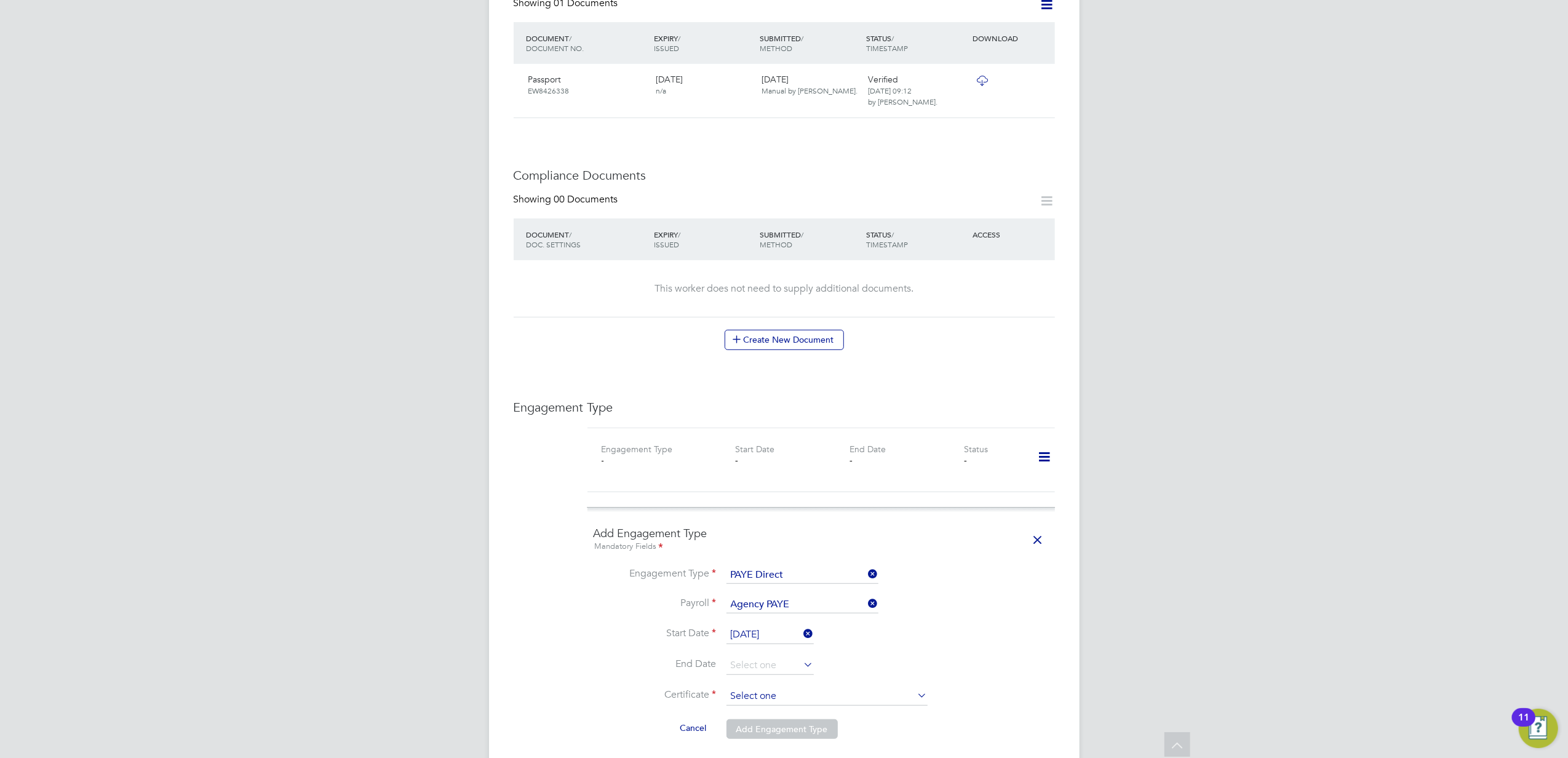
scroll to position [574, 0]
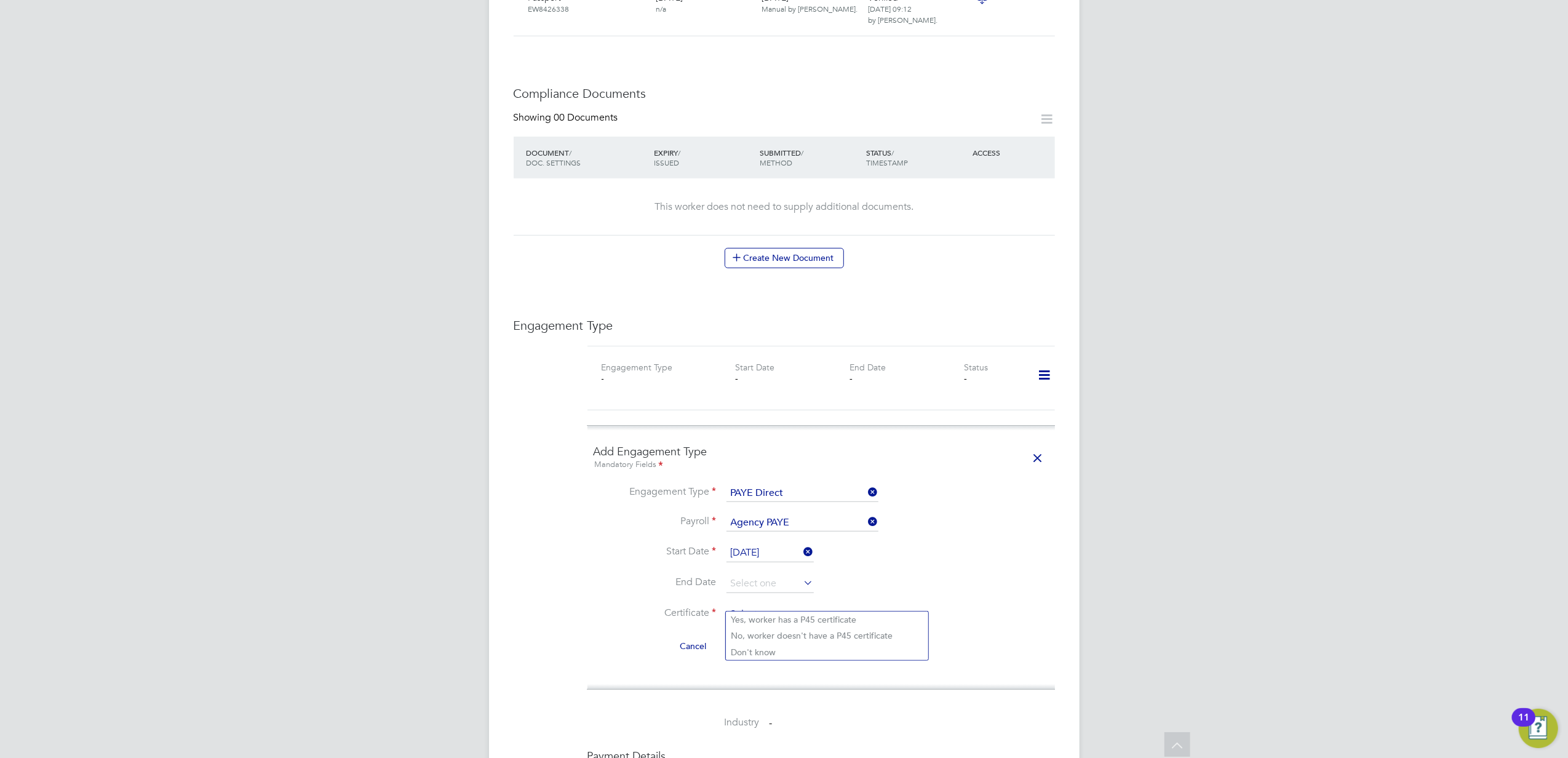
click at [775, 606] on input at bounding box center [827, 614] width 201 height 19
click at [778, 649] on li "Don't know" at bounding box center [827, 653] width 202 height 16
type input "Don't know"
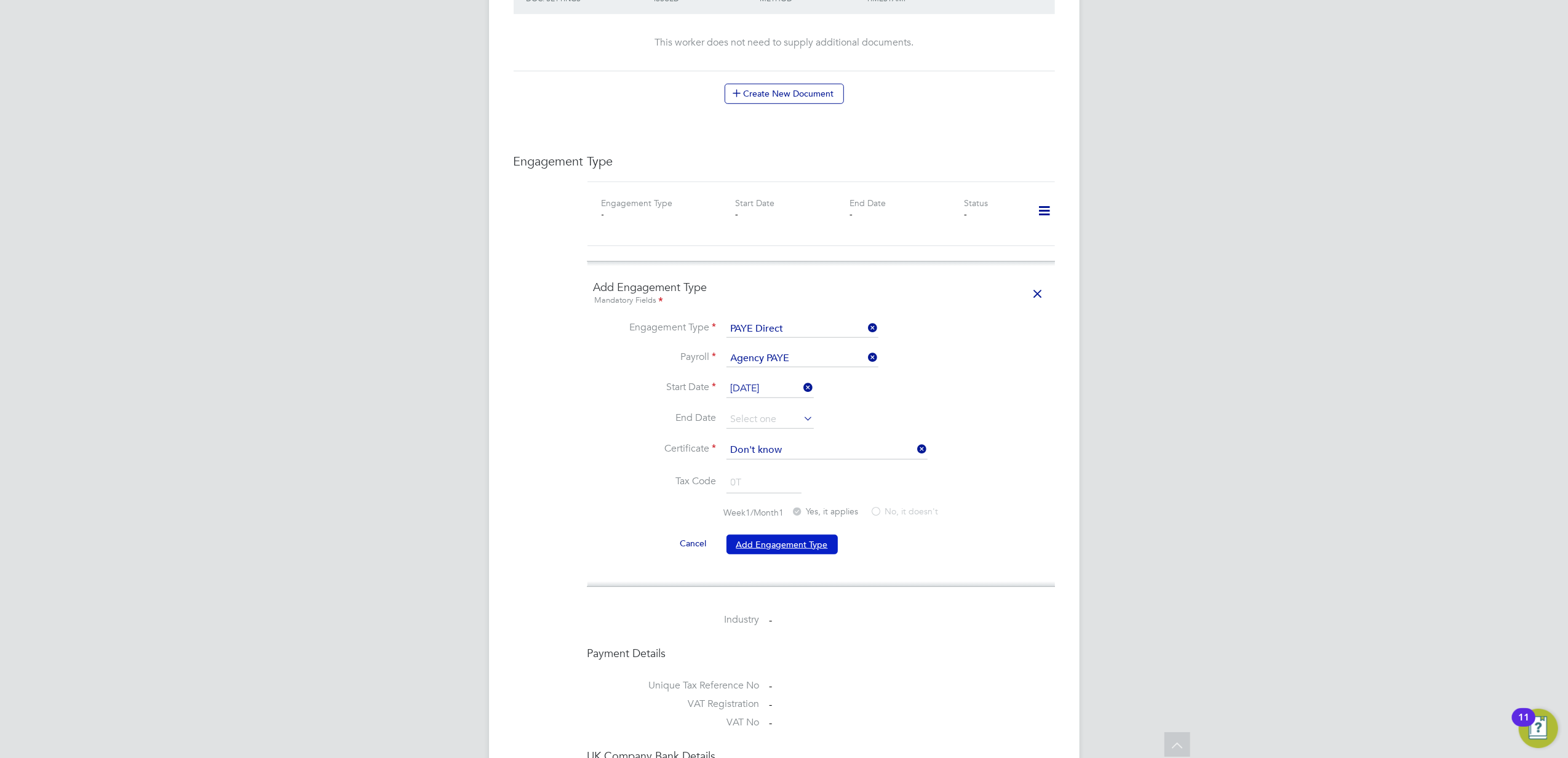
click at [793, 535] on button "Add Engagement Type" at bounding box center [782, 545] width 111 height 20
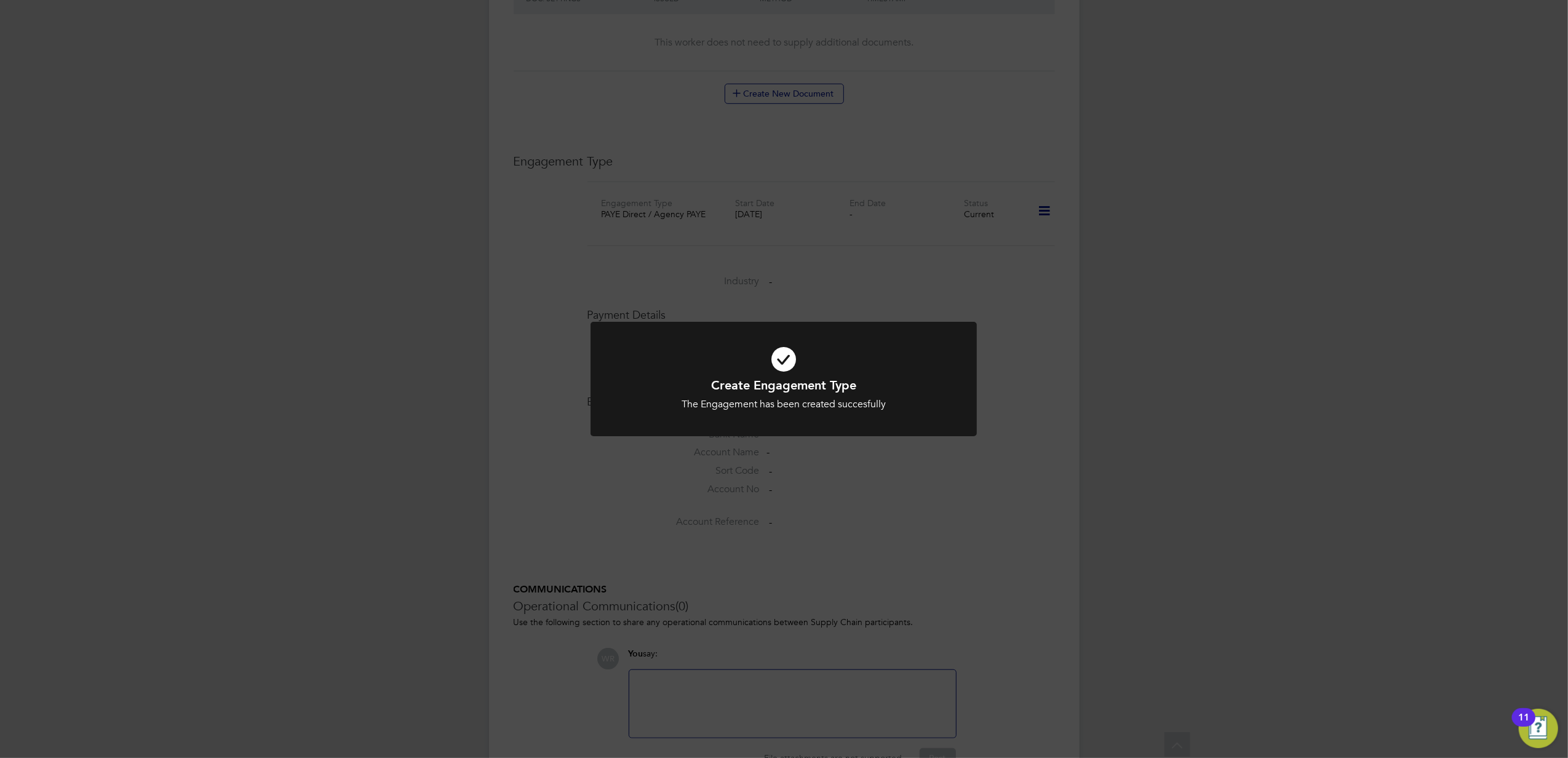
scroll to position [574, 0]
click at [970, 498] on div "Create Engagement Type The Engagement has been created succesfully Cancel Okay" at bounding box center [784, 379] width 1568 height 758
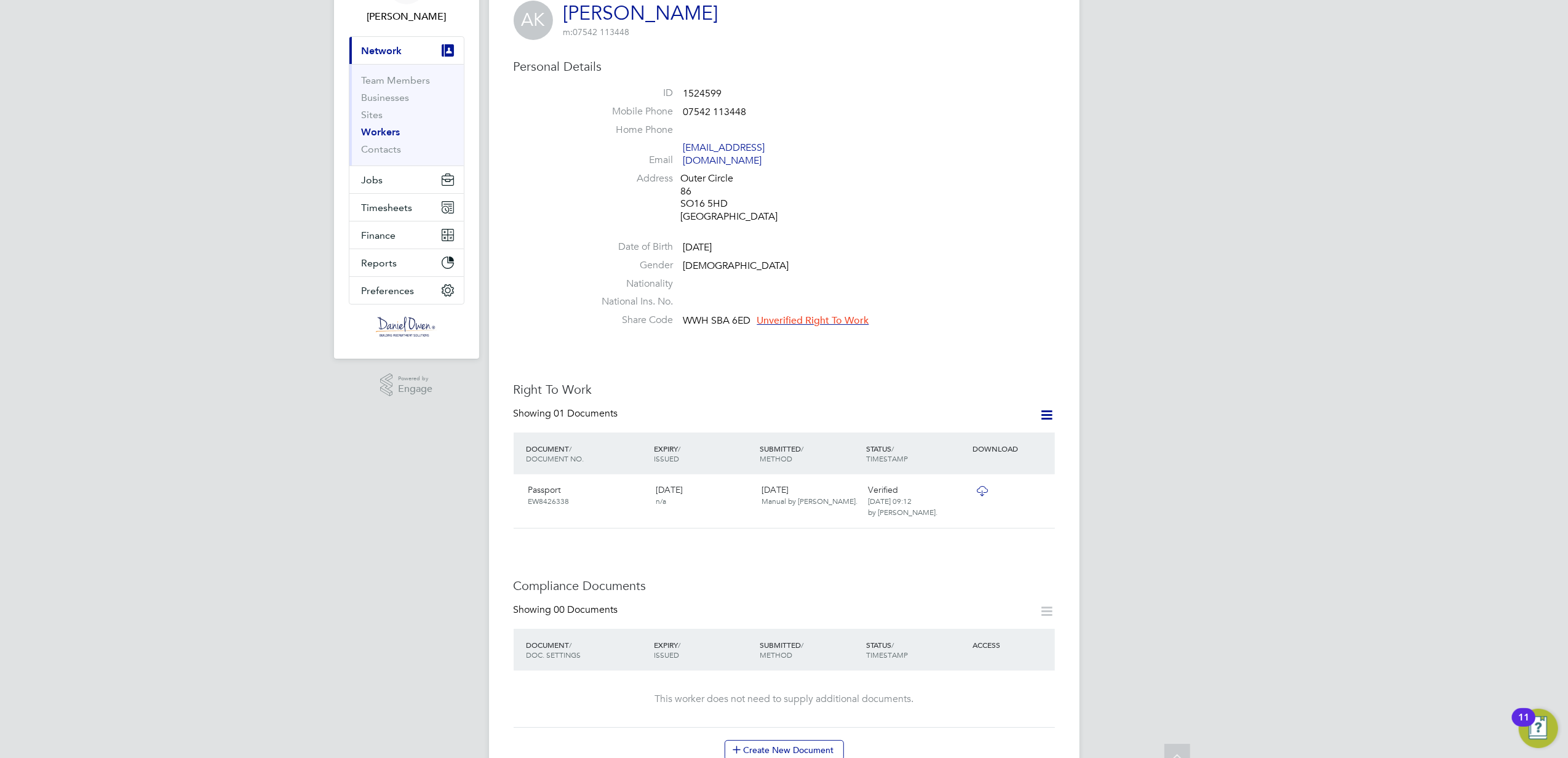
scroll to position [0, 0]
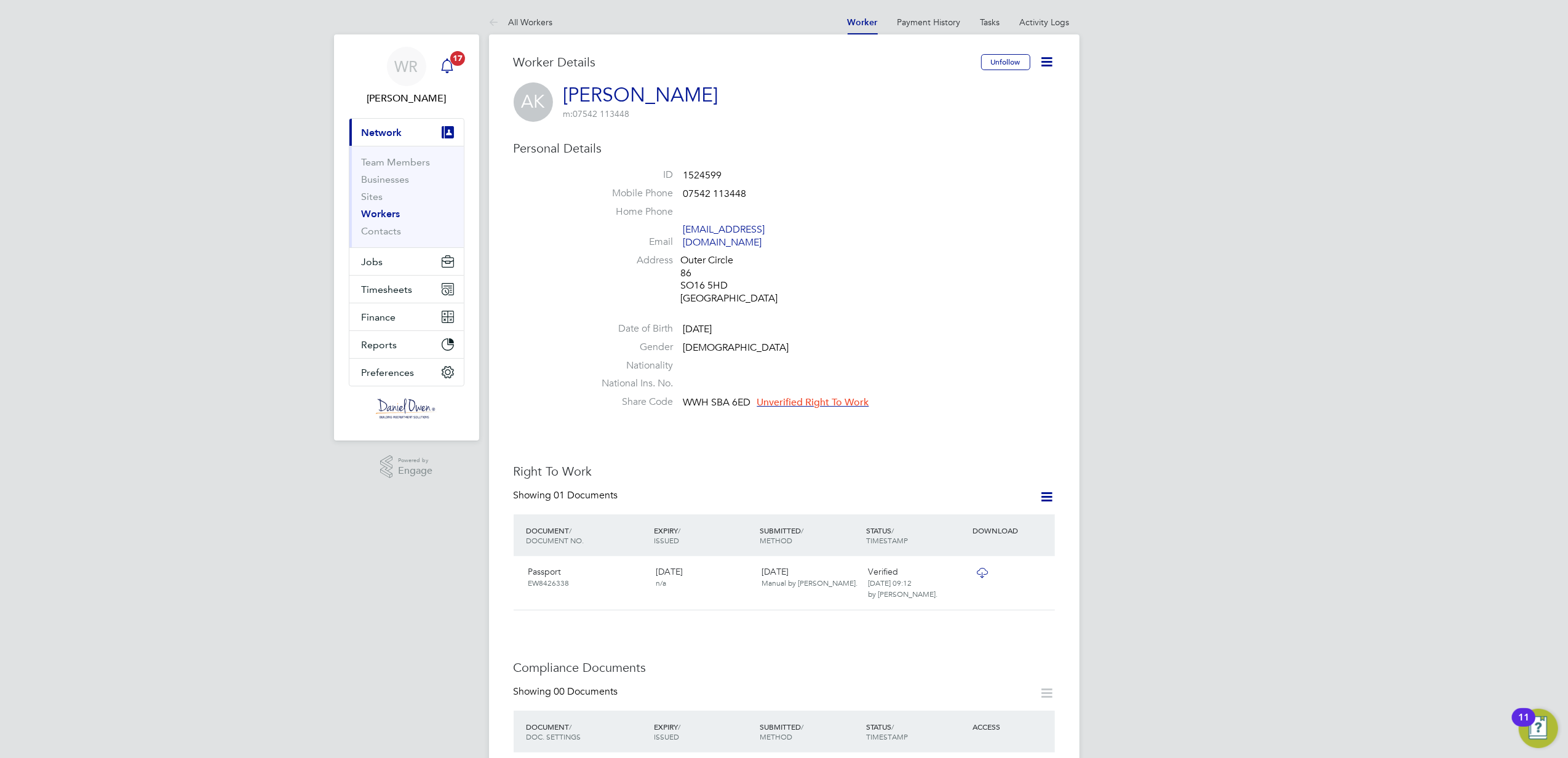
click at [455, 60] on span "17" at bounding box center [457, 58] width 15 height 15
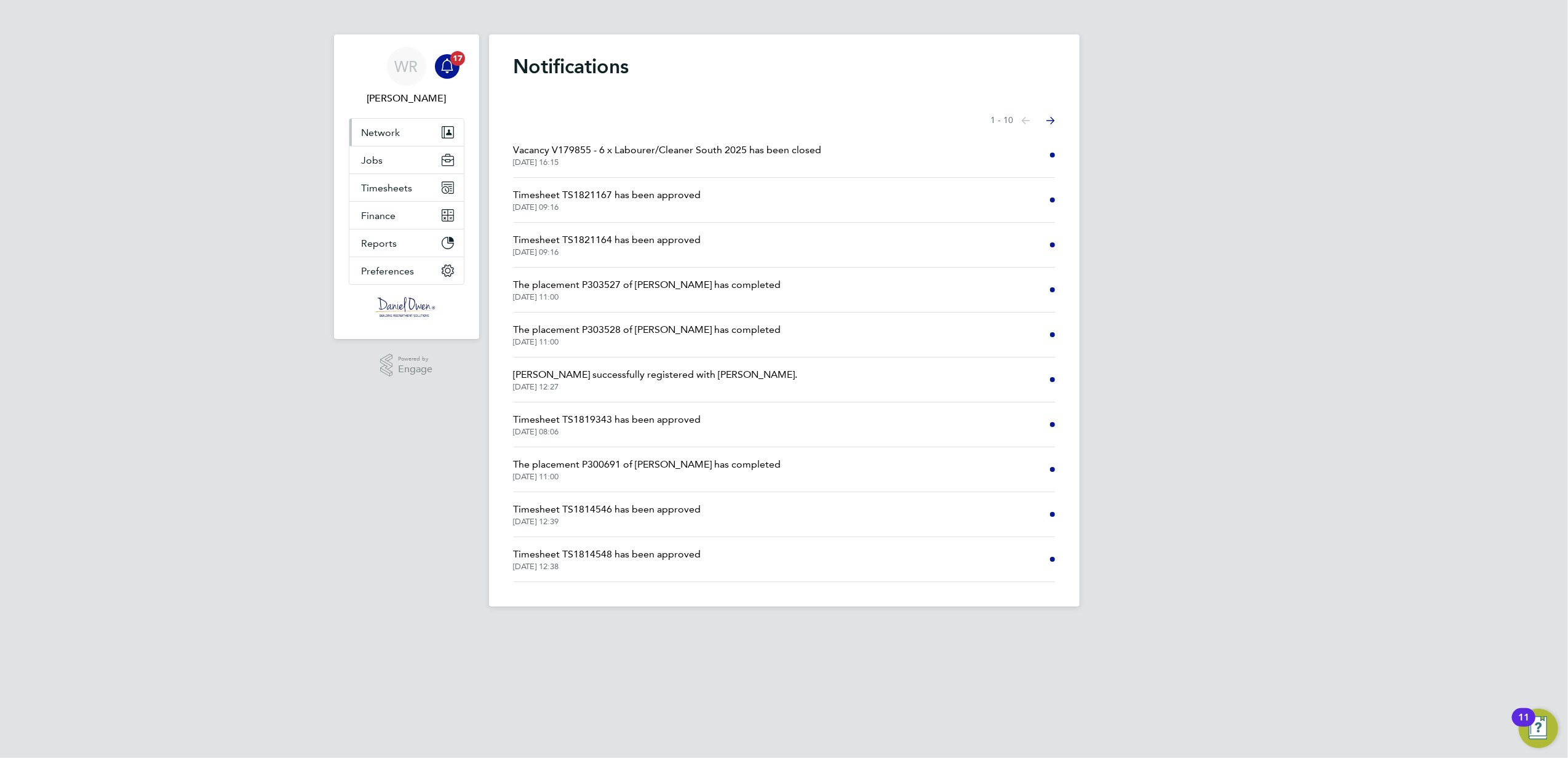
click at [417, 119] on button "Network" at bounding box center [406, 133] width 114 height 27
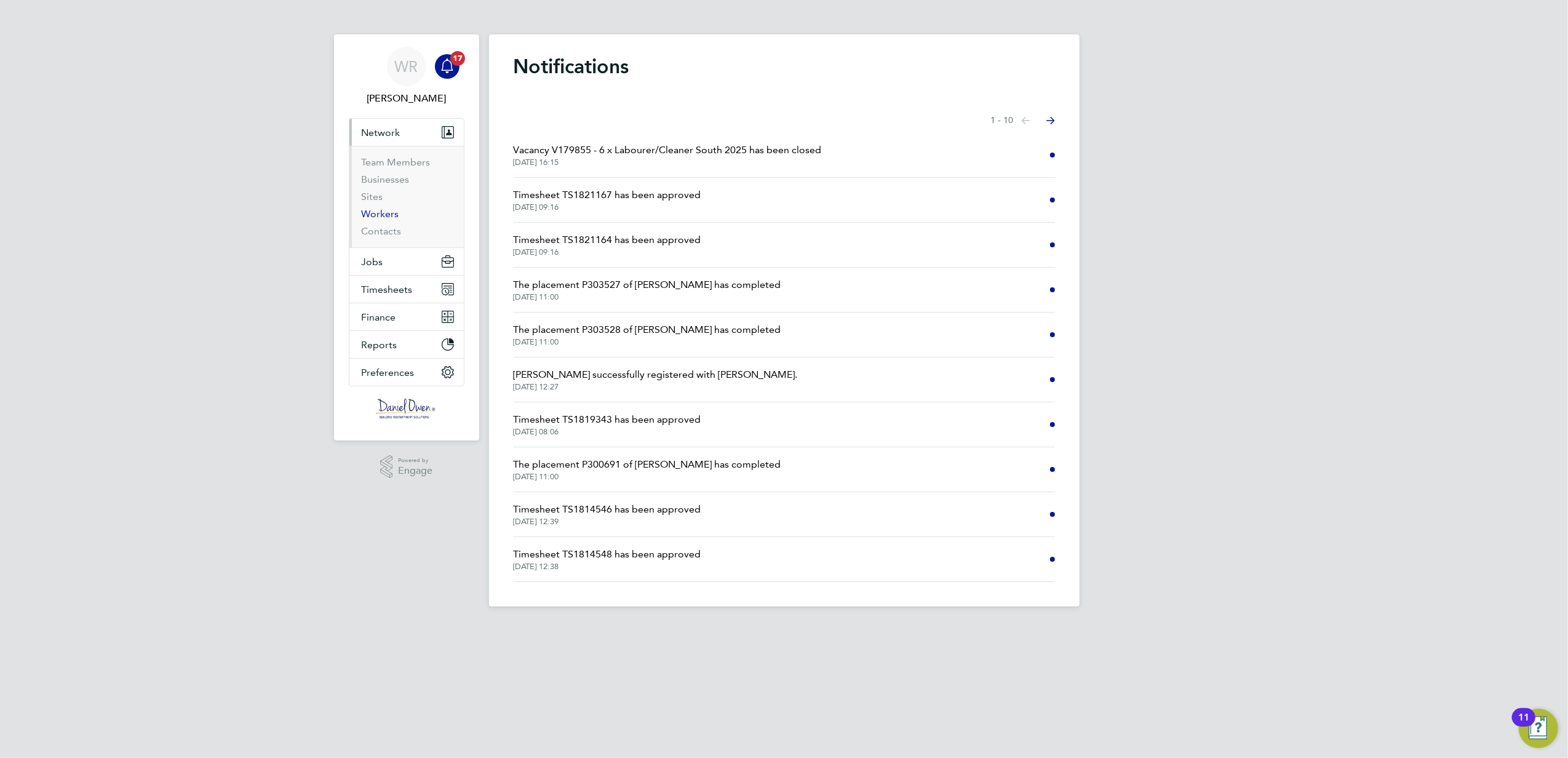
click at [372, 217] on link "Workers" at bounding box center [381, 214] width 37 height 12
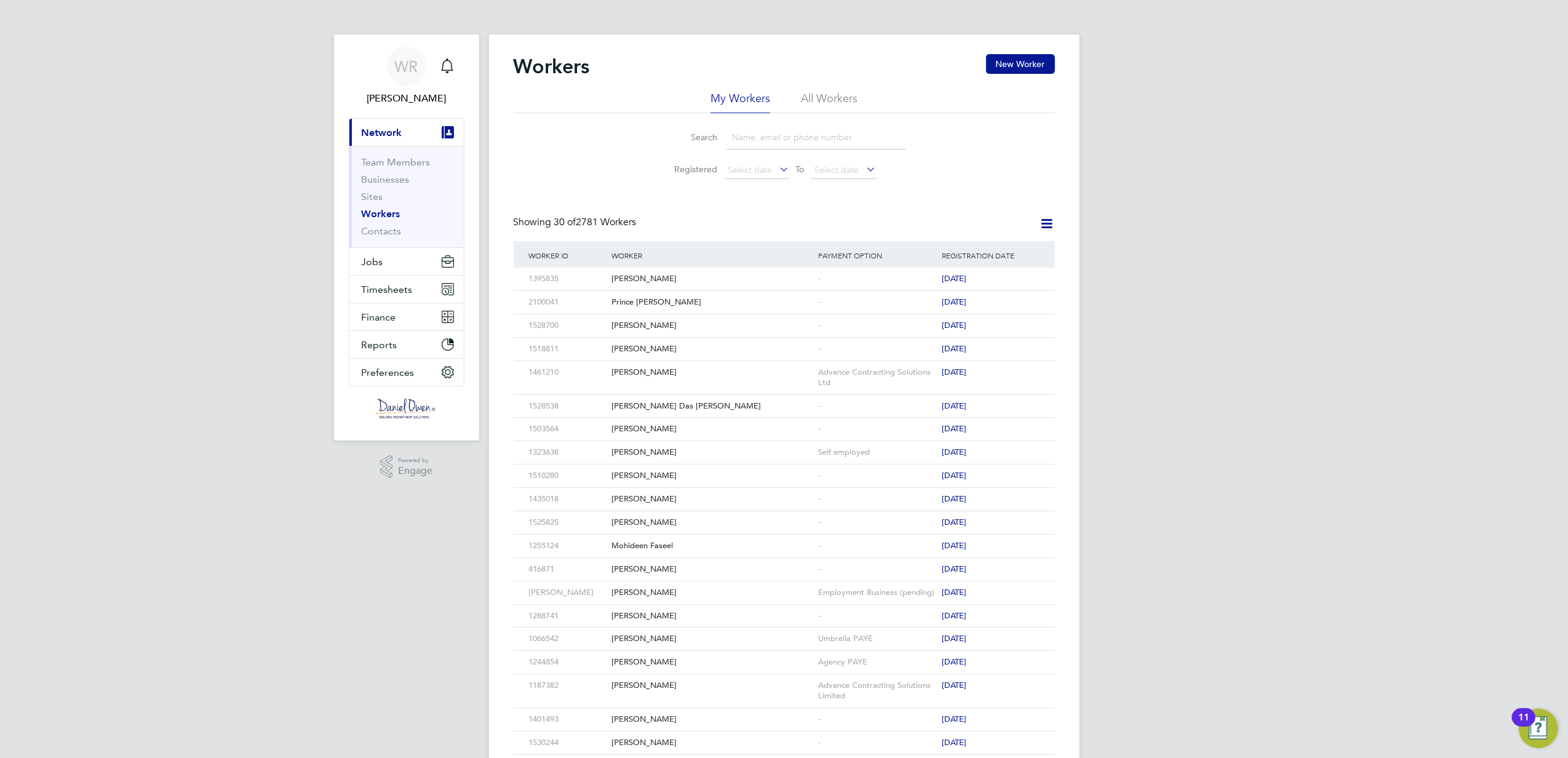
click at [817, 109] on li "All Workers" at bounding box center [829, 102] width 57 height 22
